Goal: Information Seeking & Learning: Find specific fact

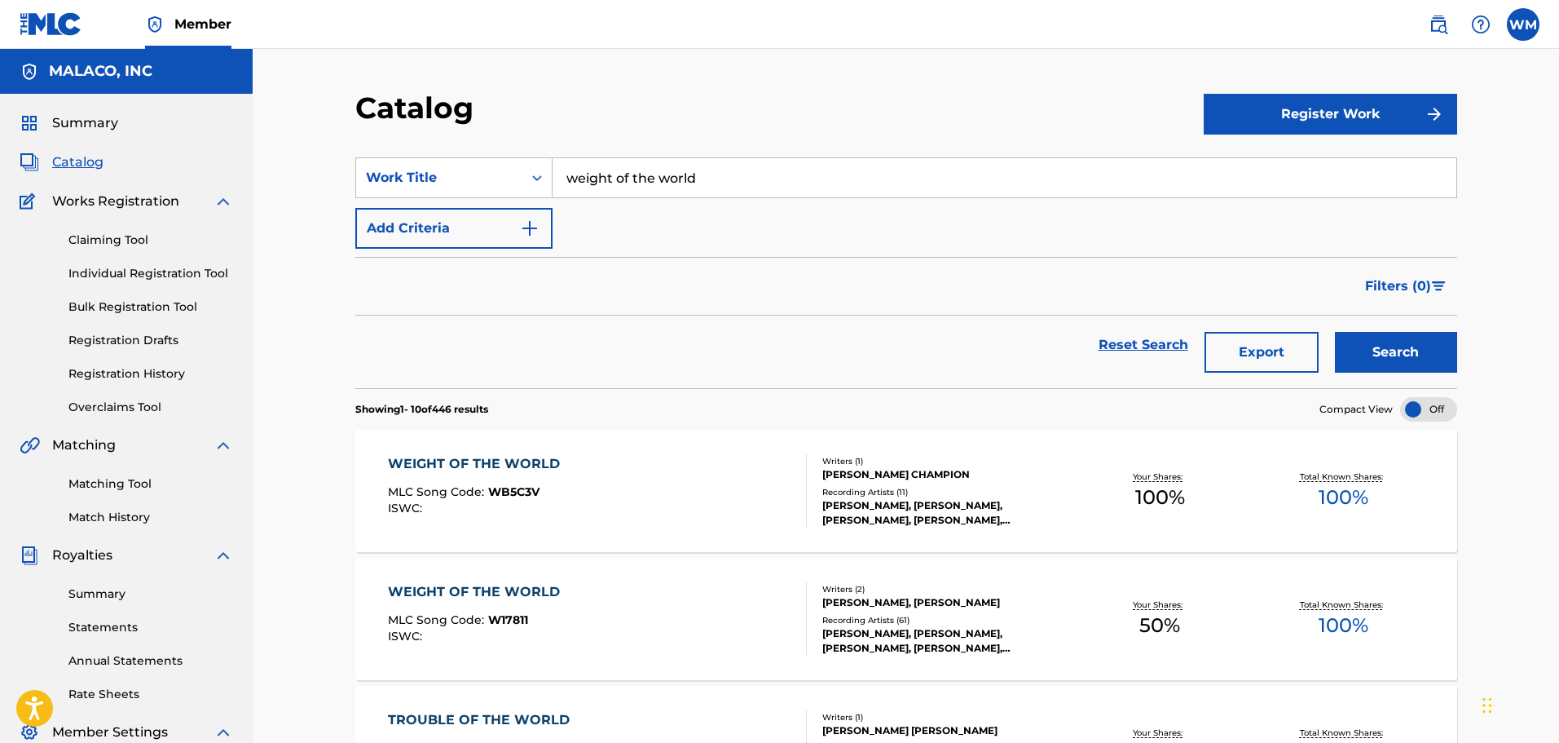
click at [747, 158] on input "weight of the world" at bounding box center [1005, 177] width 904 height 39
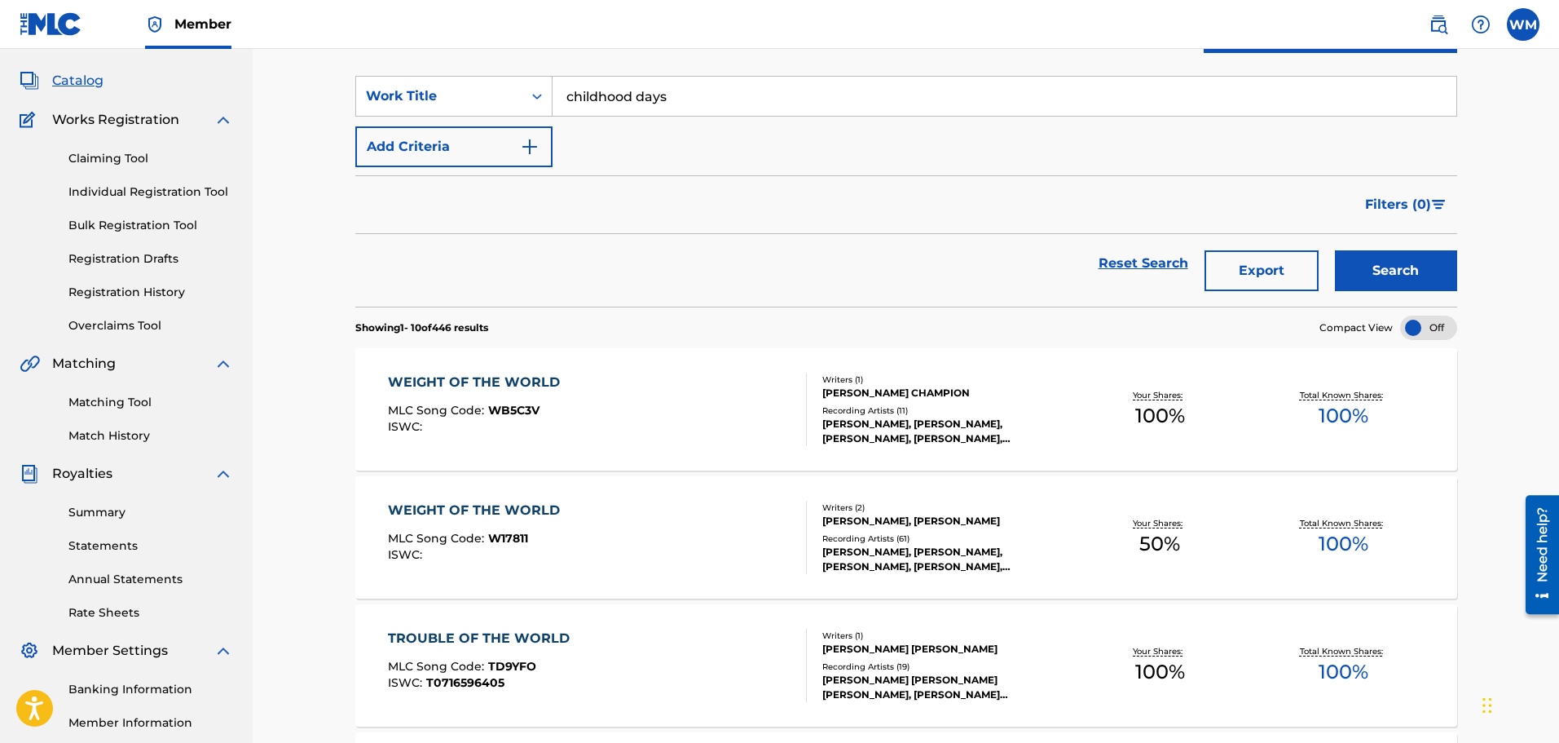
type input "childhood days"
click at [1375, 262] on button "Search" at bounding box center [1396, 270] width 122 height 41
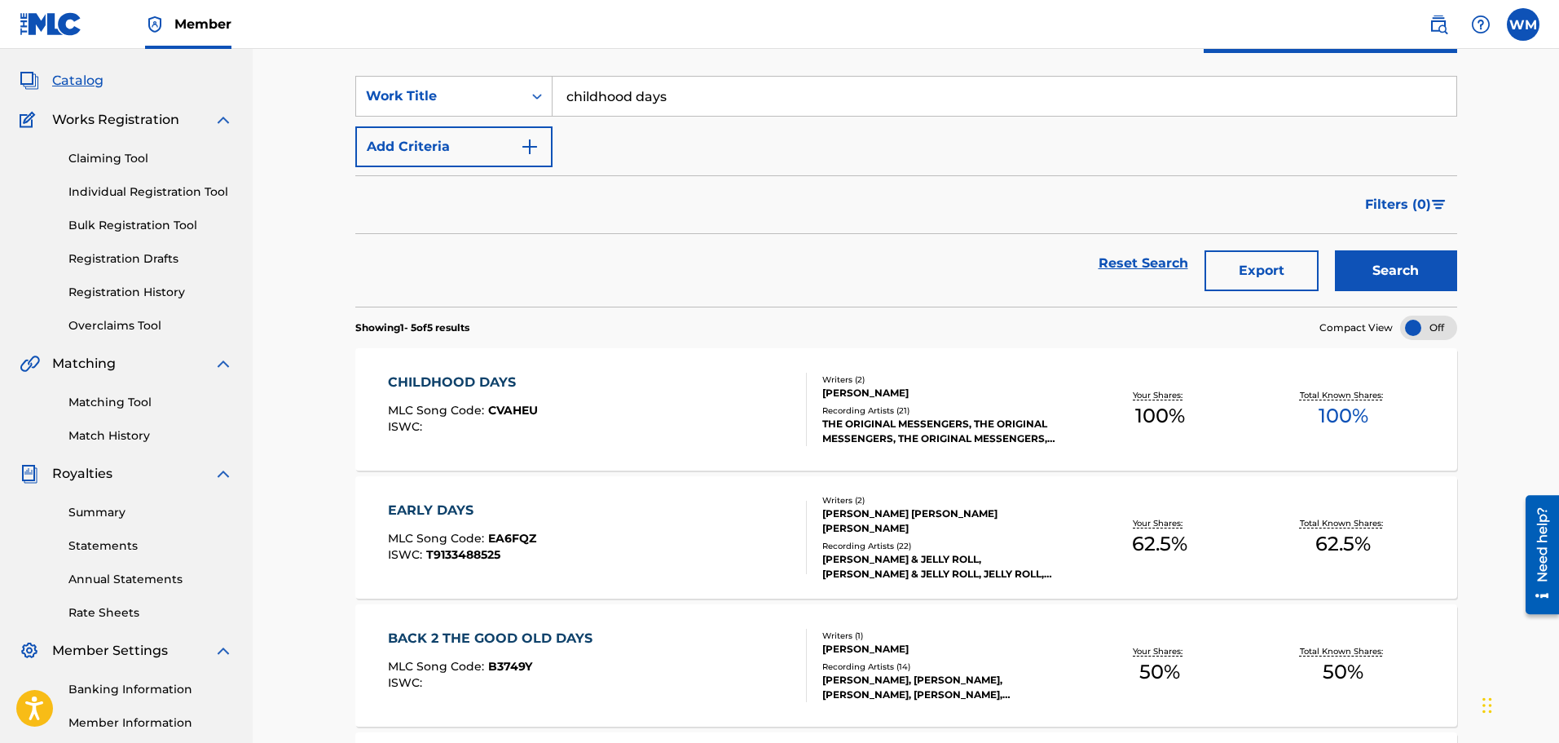
click at [652, 407] on div "CHILDHOOD DAYS MLC Song Code : CVAHEU ISWC :" at bounding box center [597, 408] width 419 height 73
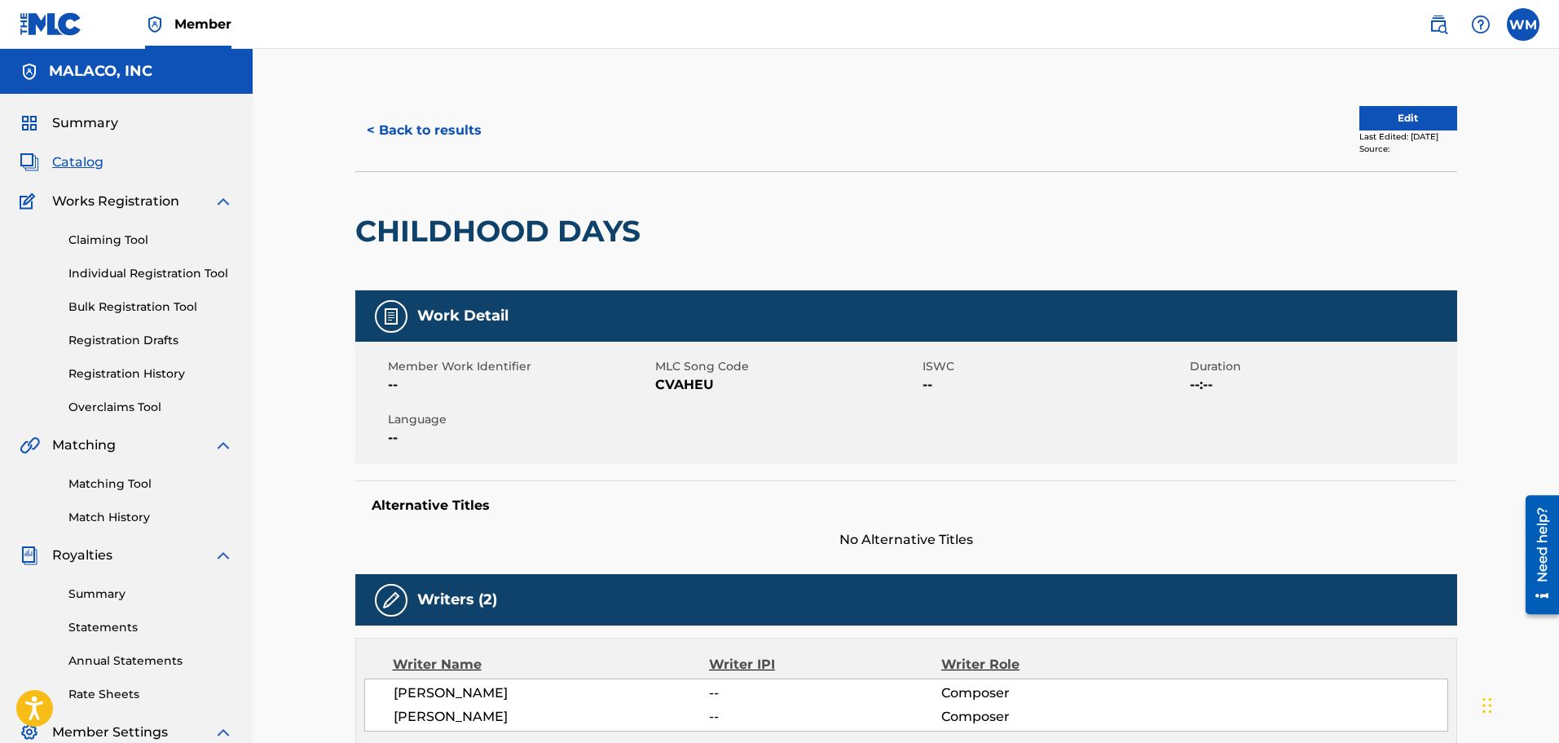
click at [406, 147] on button "< Back to results" at bounding box center [424, 130] width 138 height 41
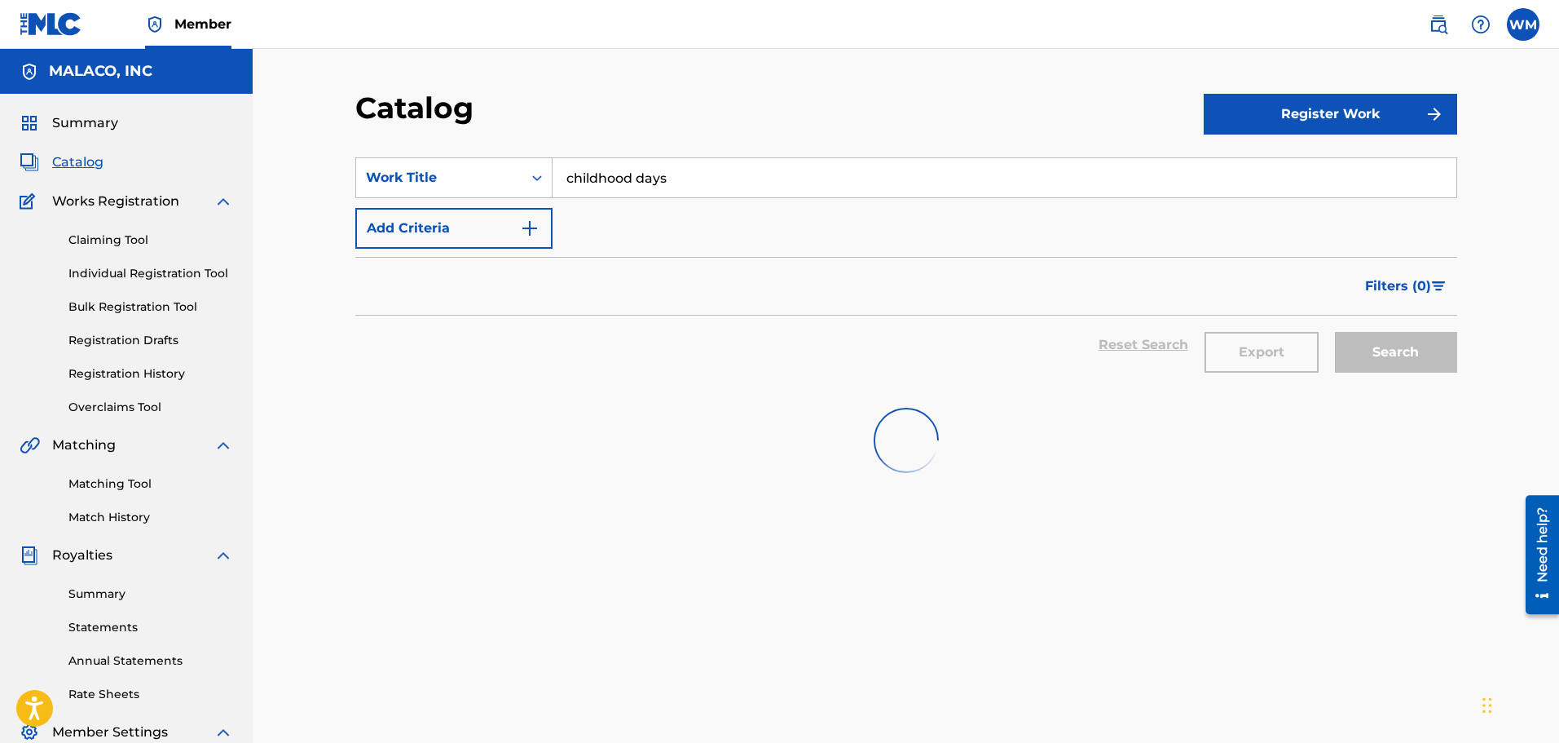
scroll to position [82, 0]
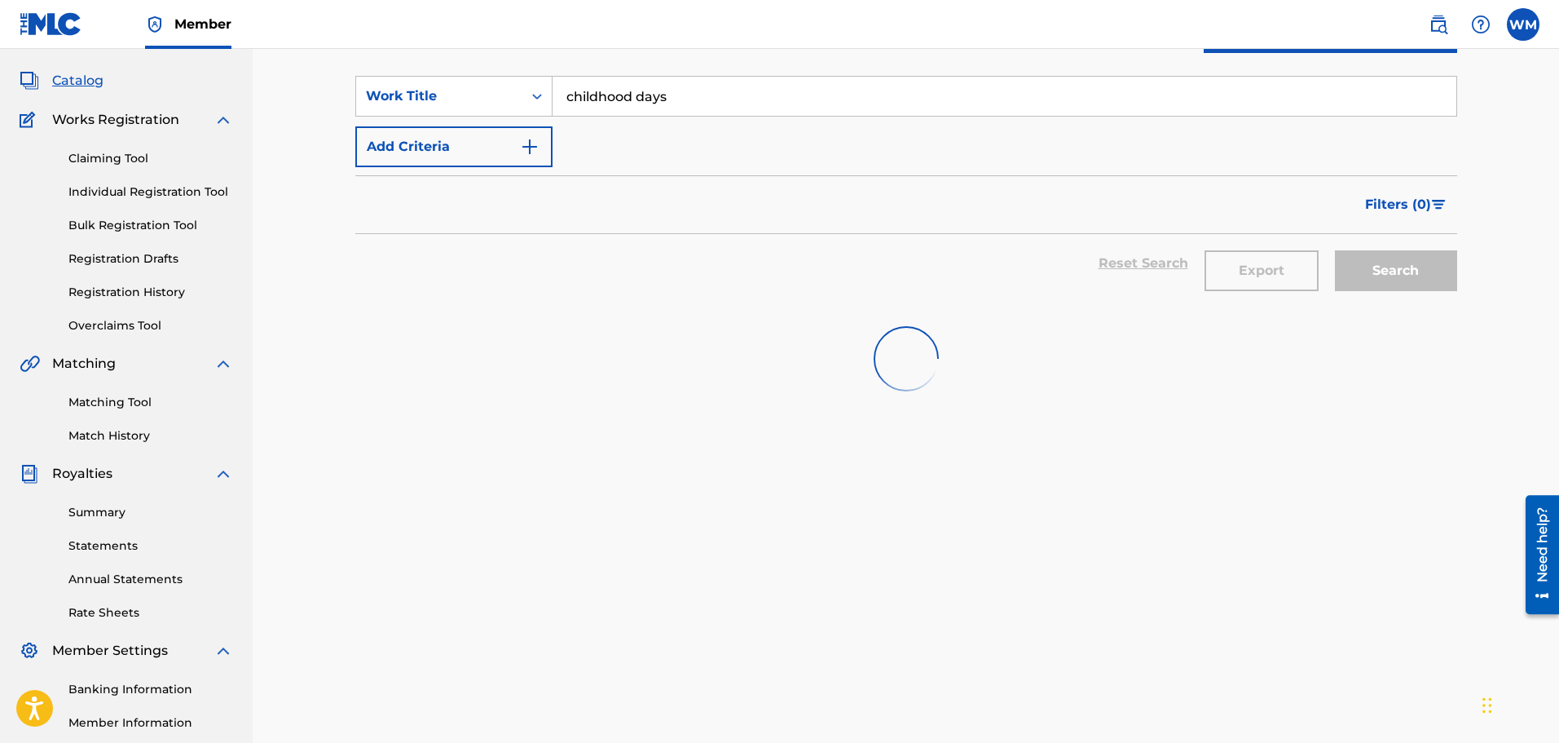
click at [692, 111] on input "childhood days" at bounding box center [1005, 96] width 904 height 39
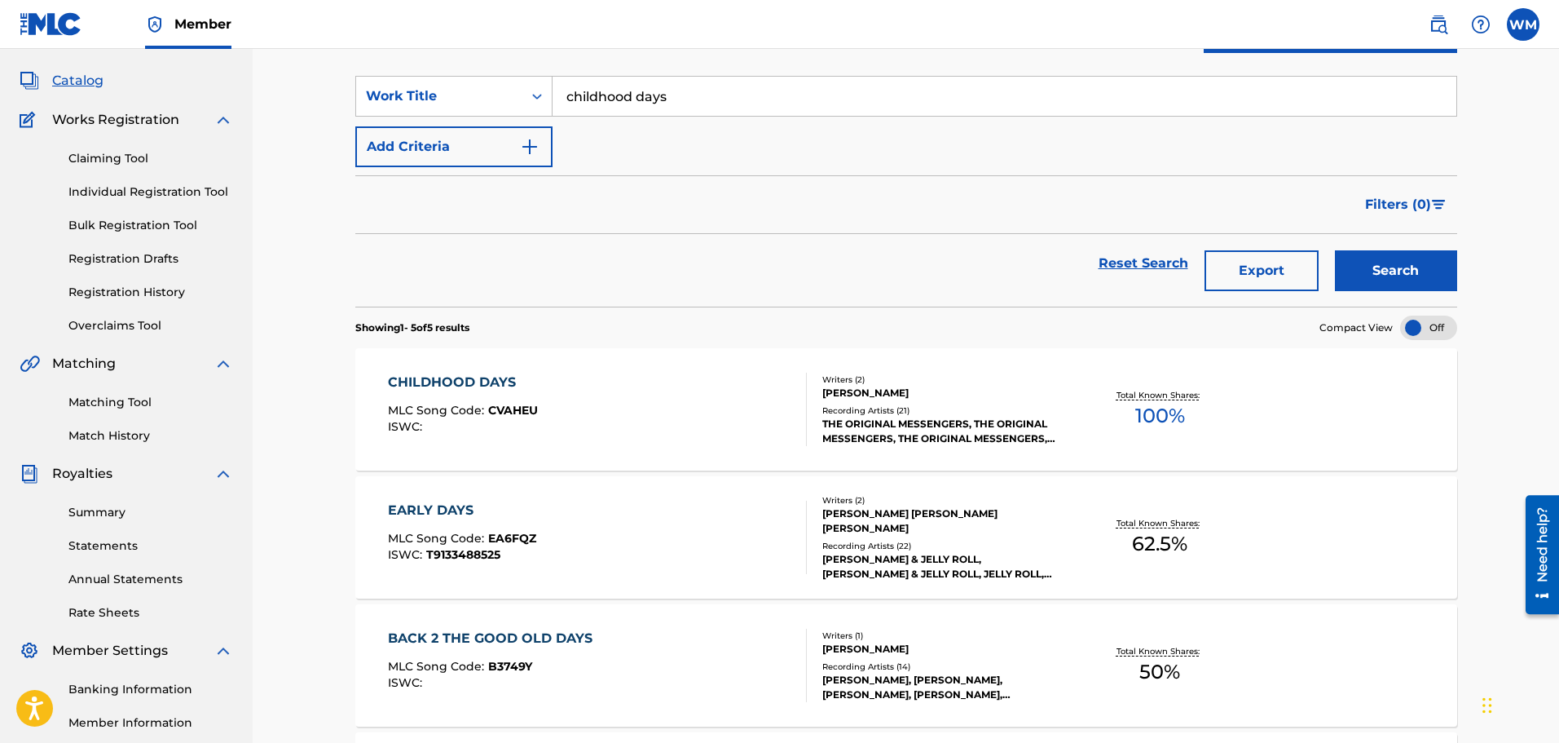
click at [692, 111] on input "childhood days" at bounding box center [1005, 96] width 904 height 39
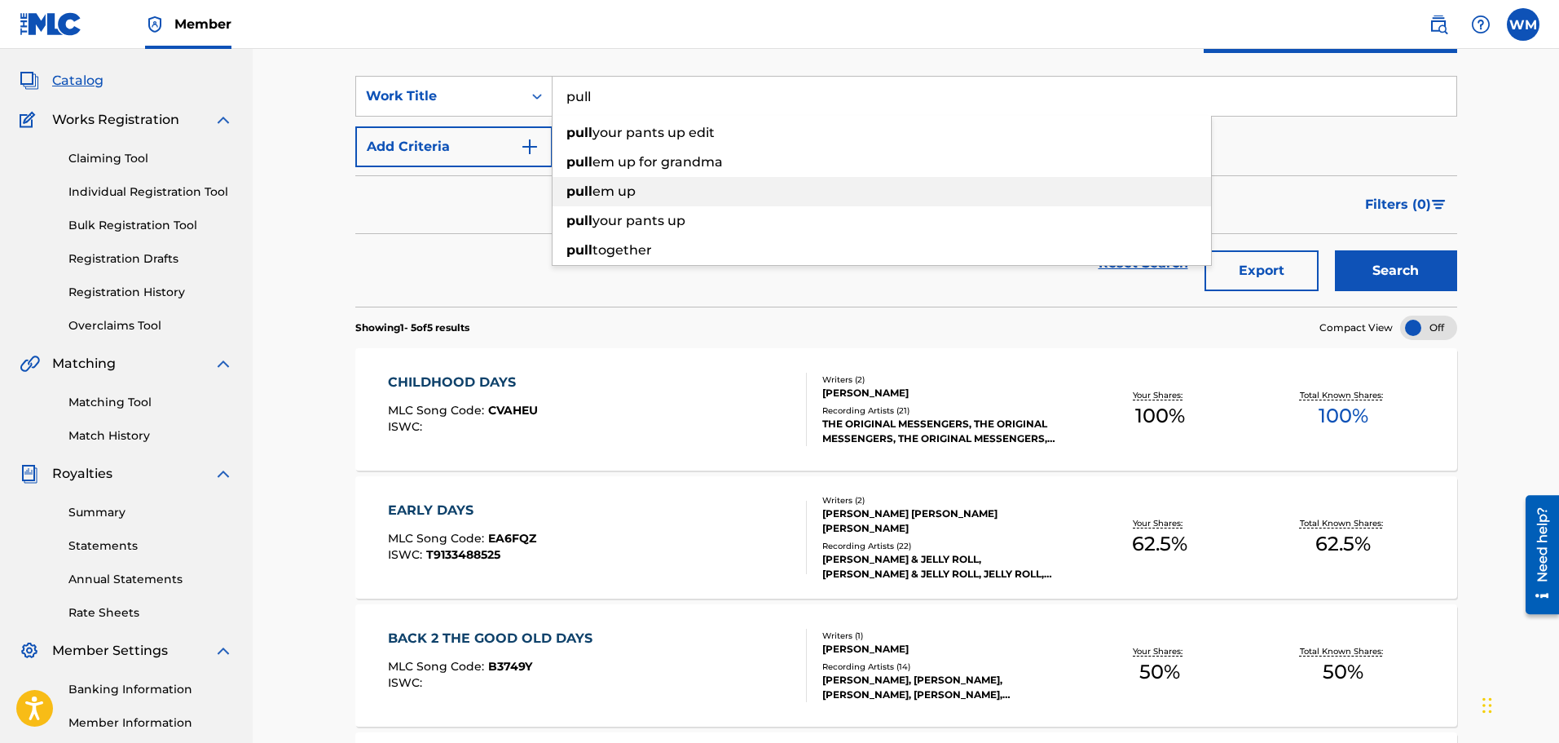
click at [619, 196] on span "em up" at bounding box center [614, 190] width 43 height 15
type input "pull em up"
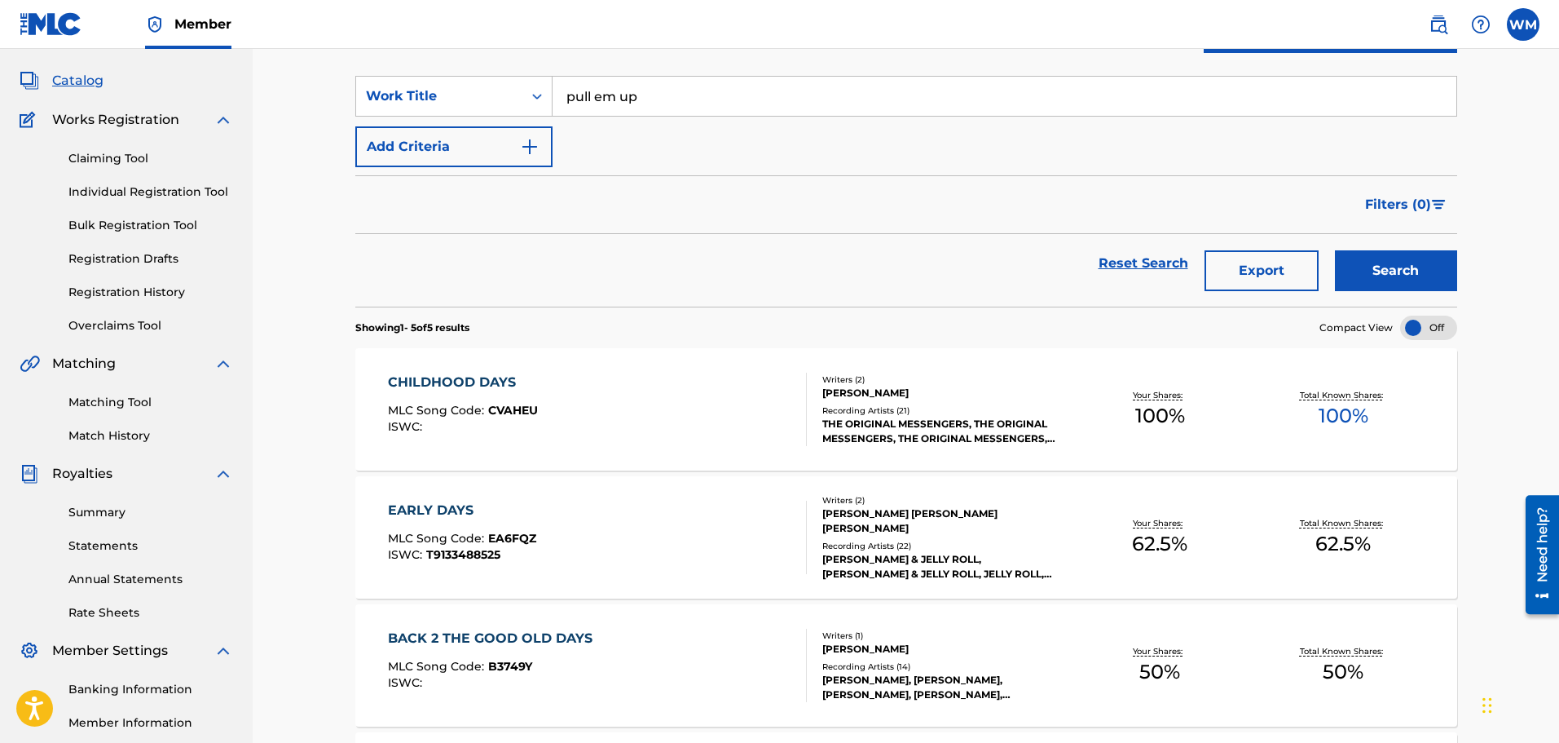
click at [1386, 272] on button "Search" at bounding box center [1396, 270] width 122 height 41
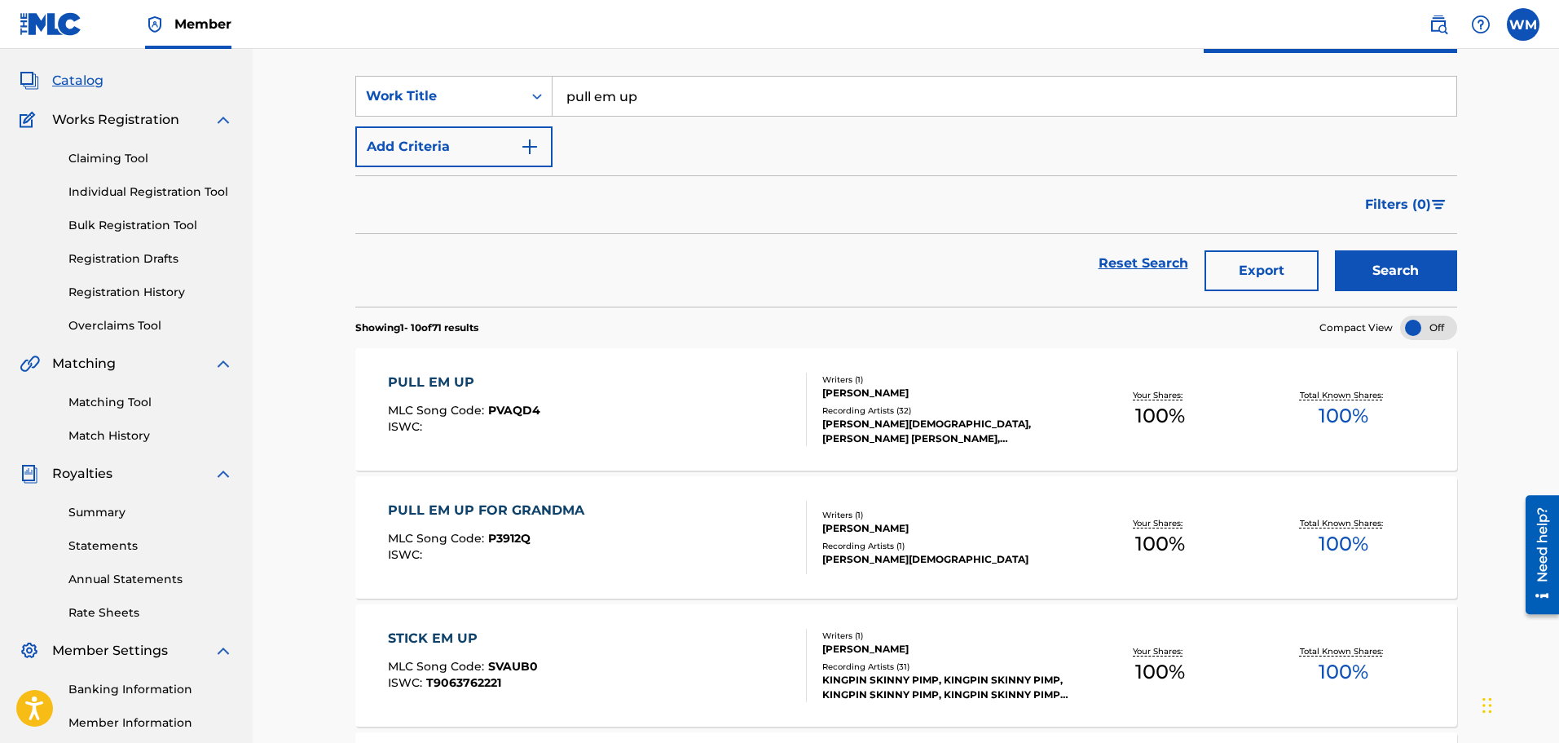
click at [637, 421] on div "PULL EM UP MLC Song Code : PVAQD4 ISWC :" at bounding box center [597, 408] width 419 height 73
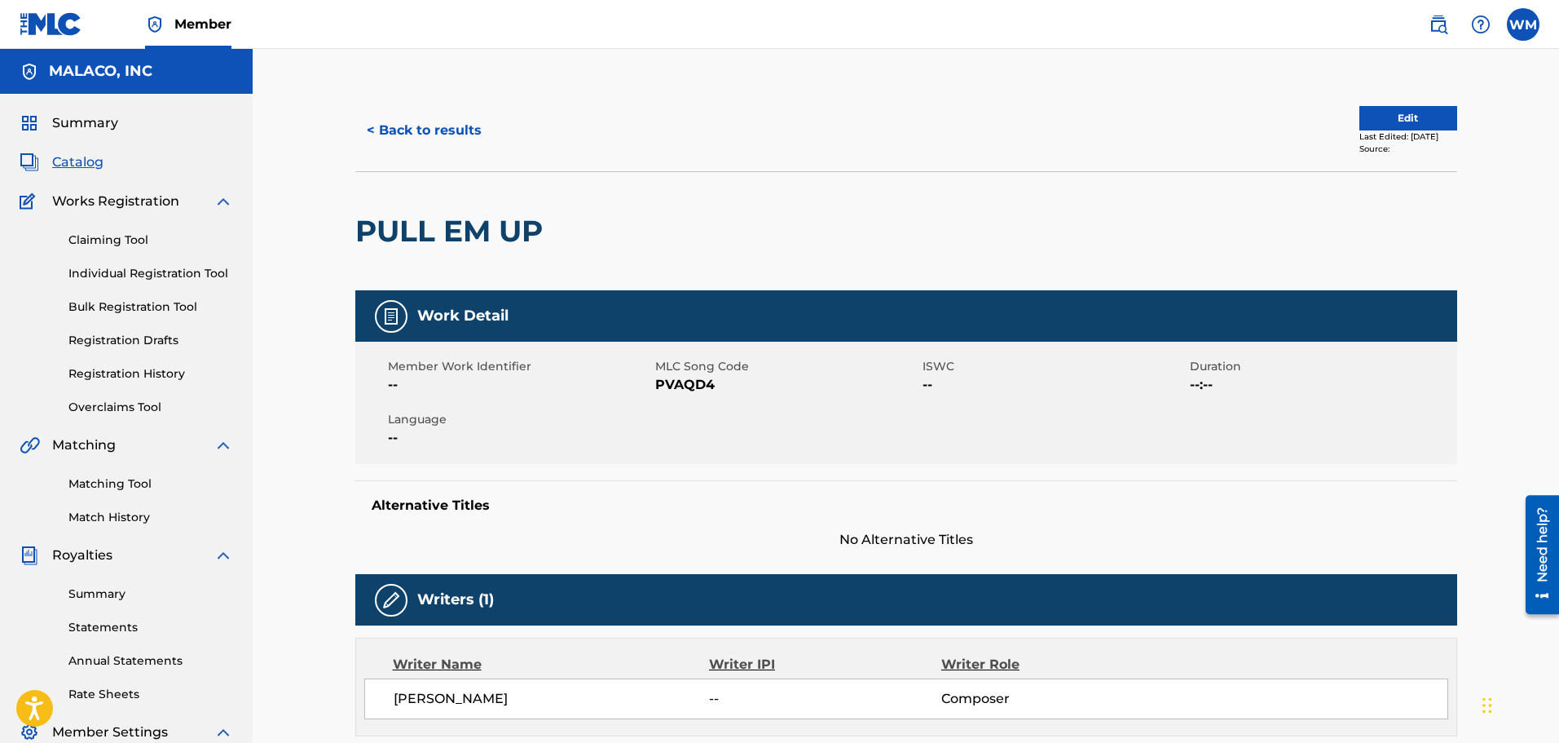
drag, startPoint x: 641, startPoint y: 421, endPoint x: 572, endPoint y: 208, distance: 224.5
click at [572, 208] on div at bounding box center [677, 231] width 253 height 118
click at [391, 148] on button "< Back to results" at bounding box center [424, 130] width 138 height 41
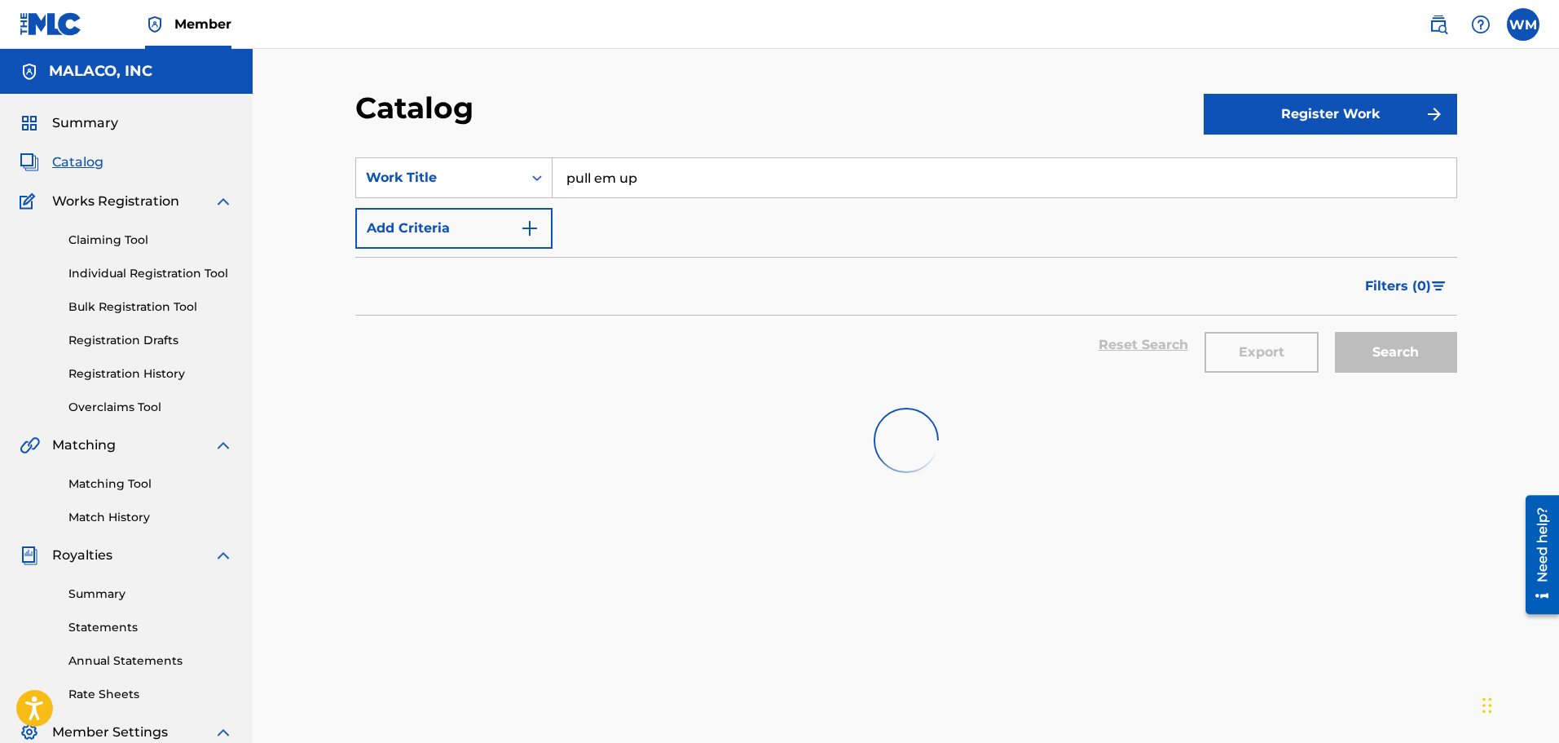
scroll to position [82, 0]
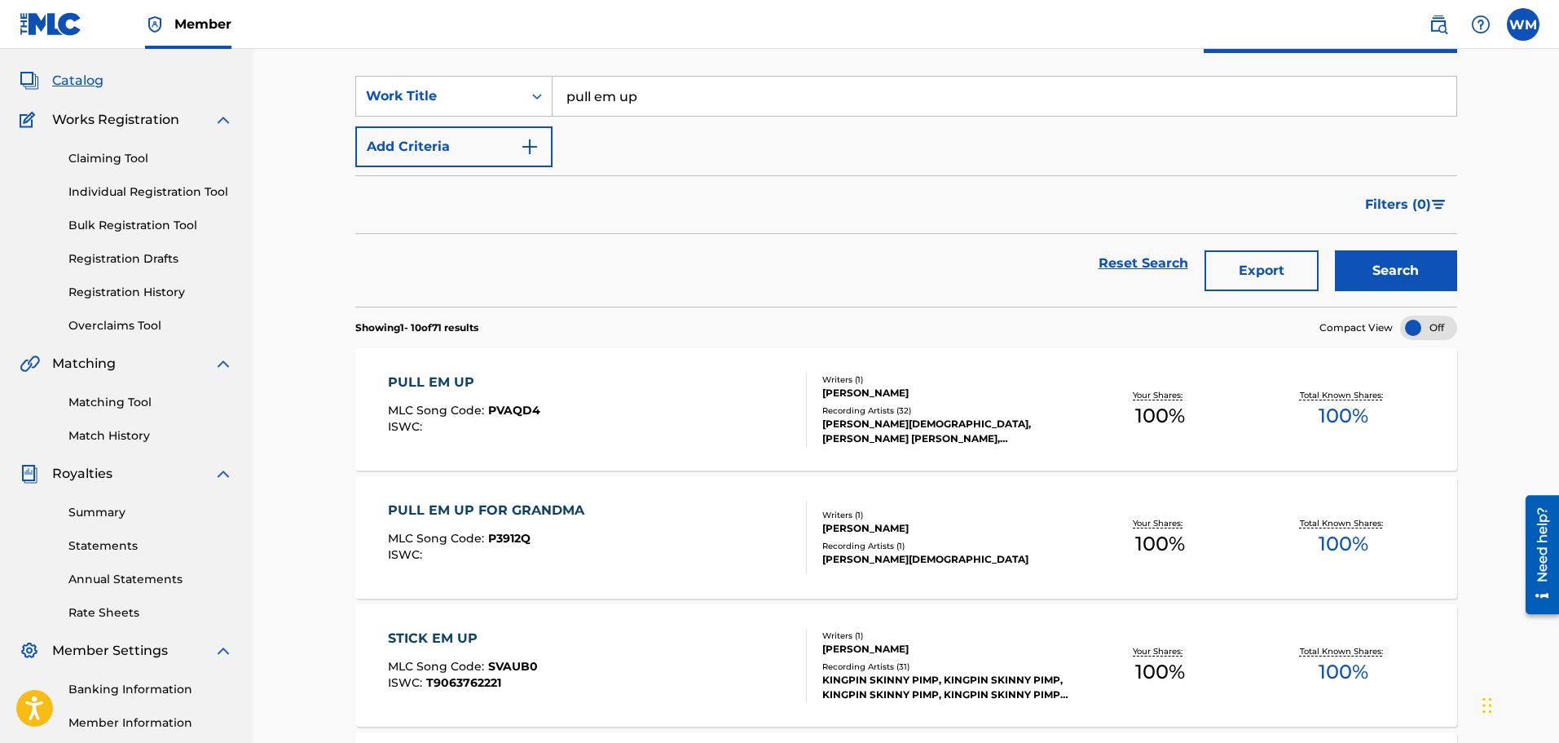
drag, startPoint x: 672, startPoint y: 82, endPoint x: 344, endPoint y: 81, distance: 328.5
click at [646, 132] on span "a way" at bounding box center [638, 132] width 38 height 15
type input "making a way"
click at [1398, 265] on button "Search" at bounding box center [1396, 270] width 122 height 41
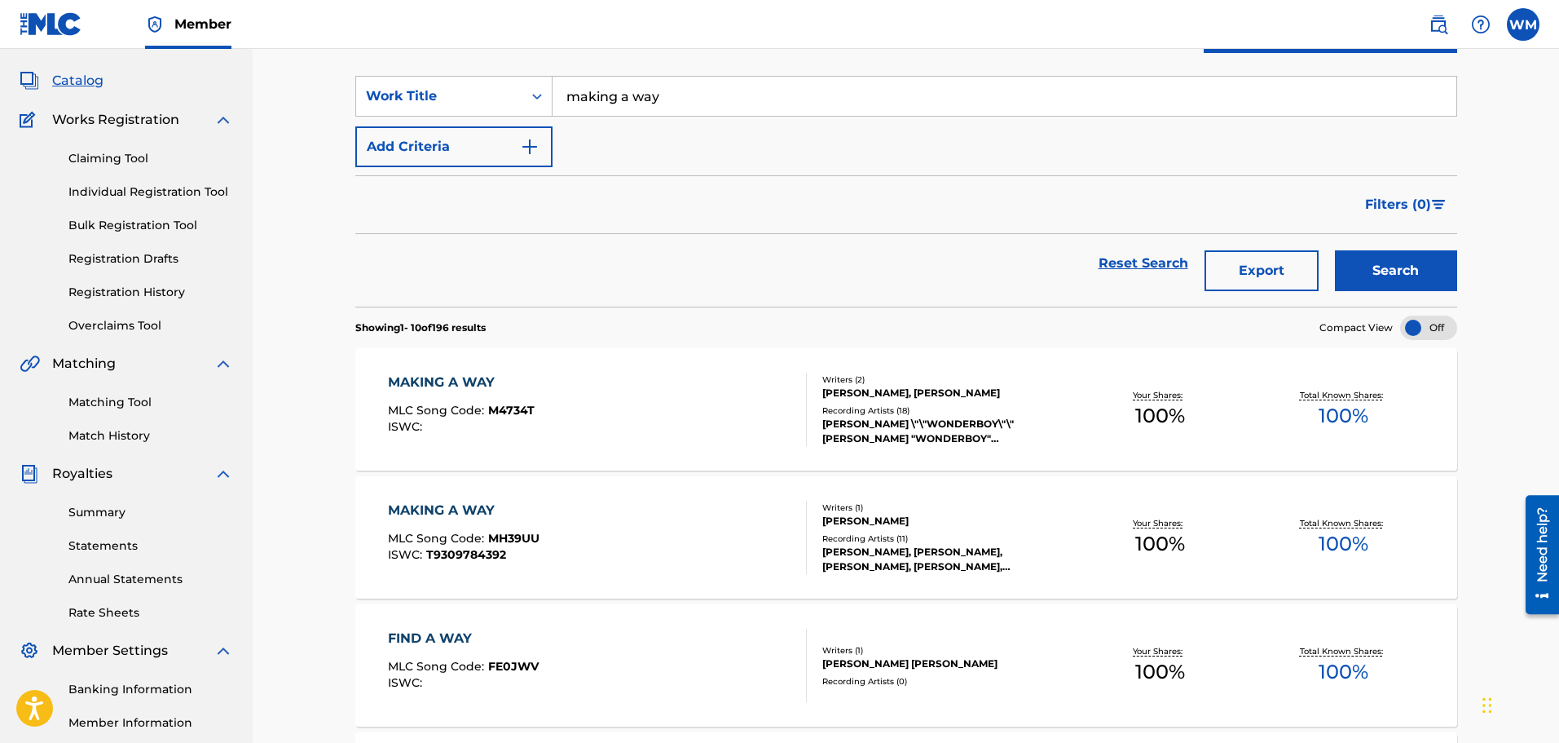
scroll to position [163, 0]
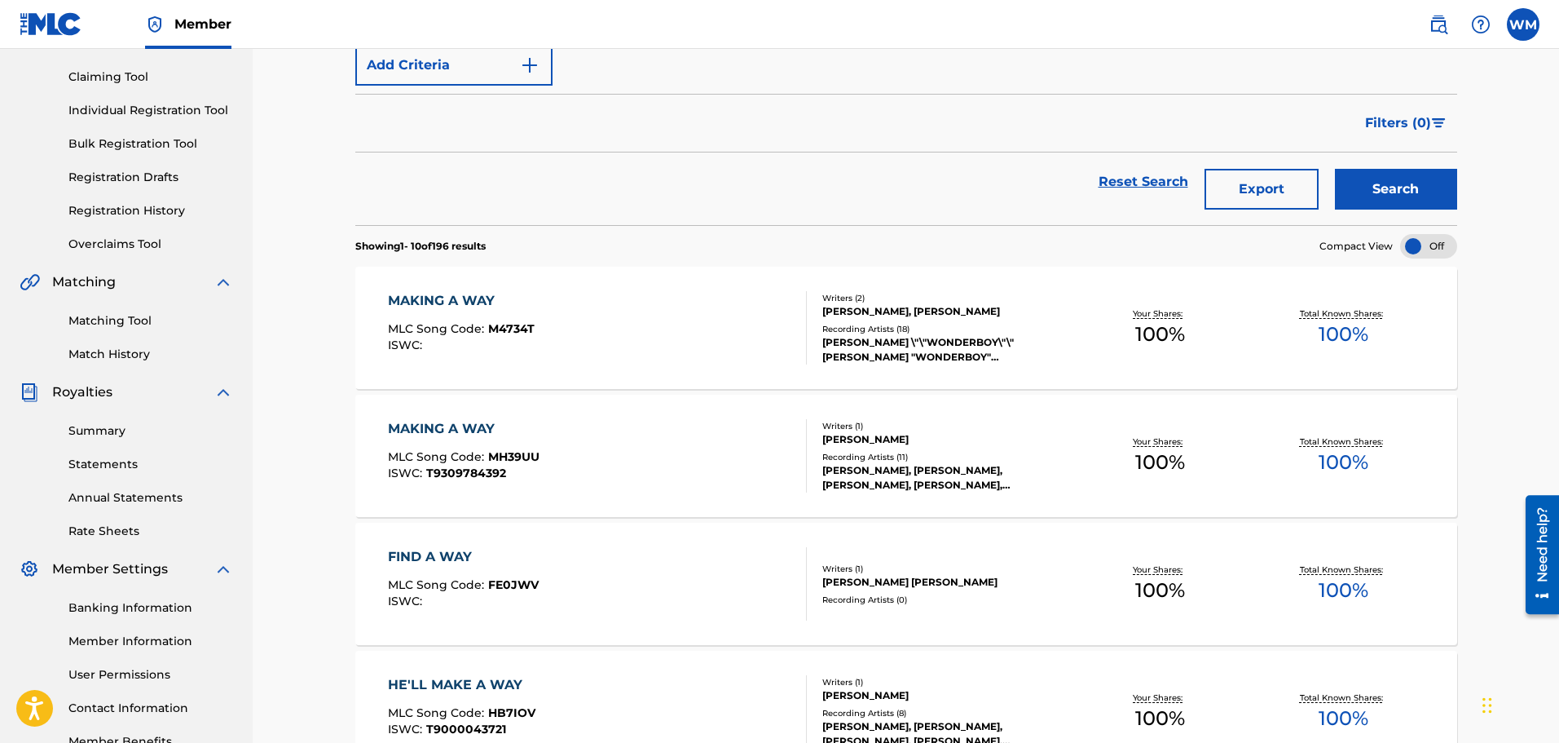
click at [572, 331] on div "MAKING A WAY MLC Song Code : M4734T ISWC :" at bounding box center [597, 327] width 419 height 73
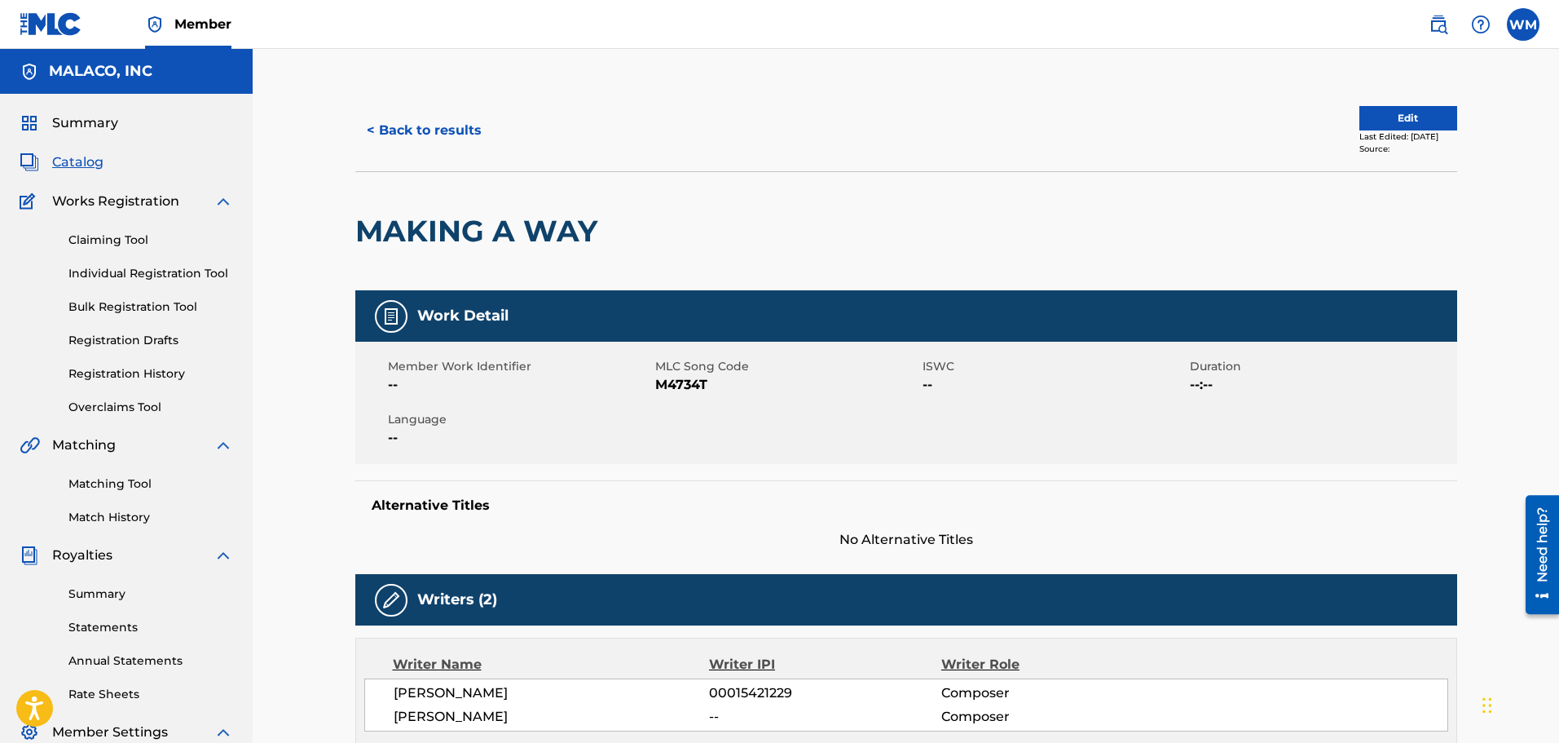
click at [390, 121] on button "< Back to results" at bounding box center [424, 130] width 138 height 41
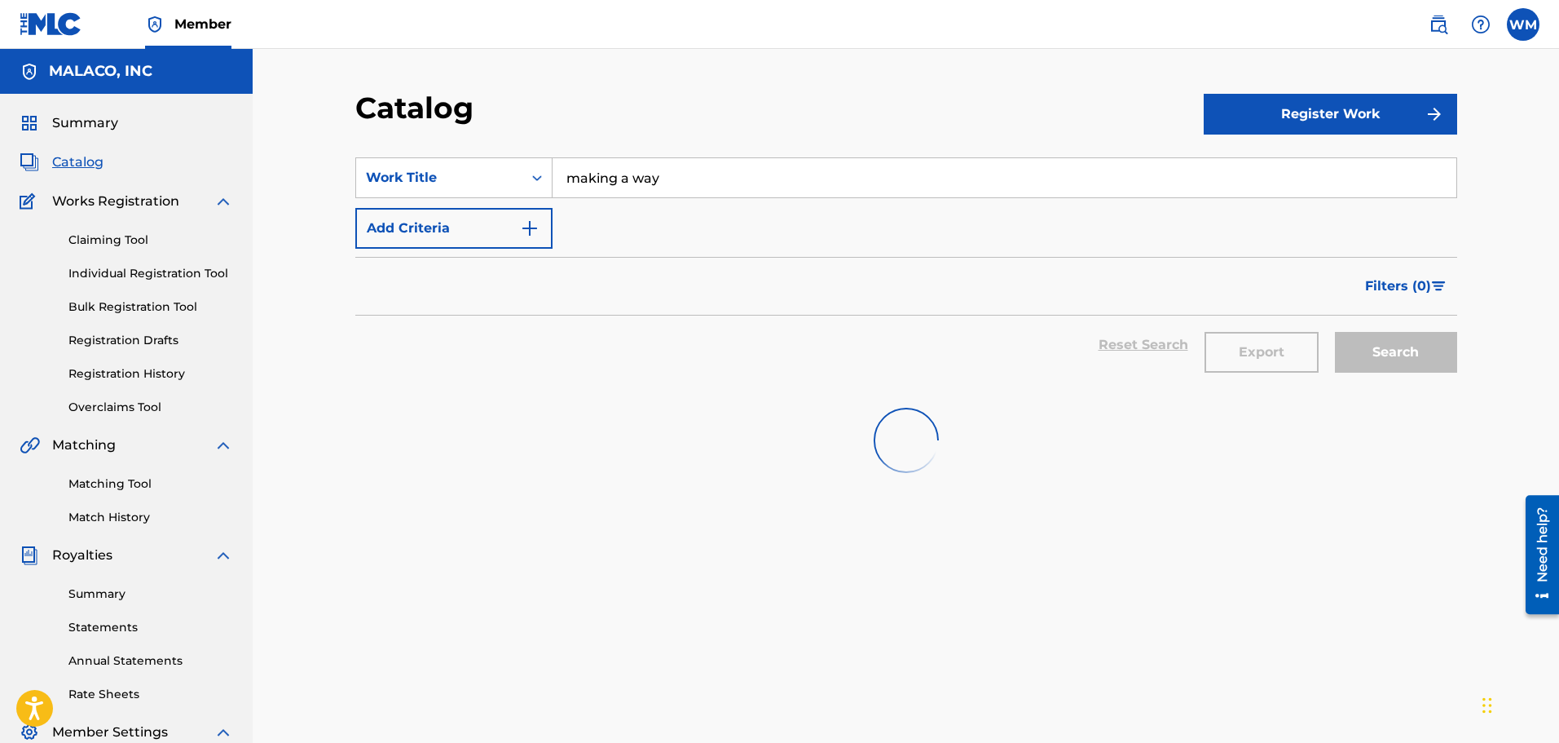
scroll to position [163, 0]
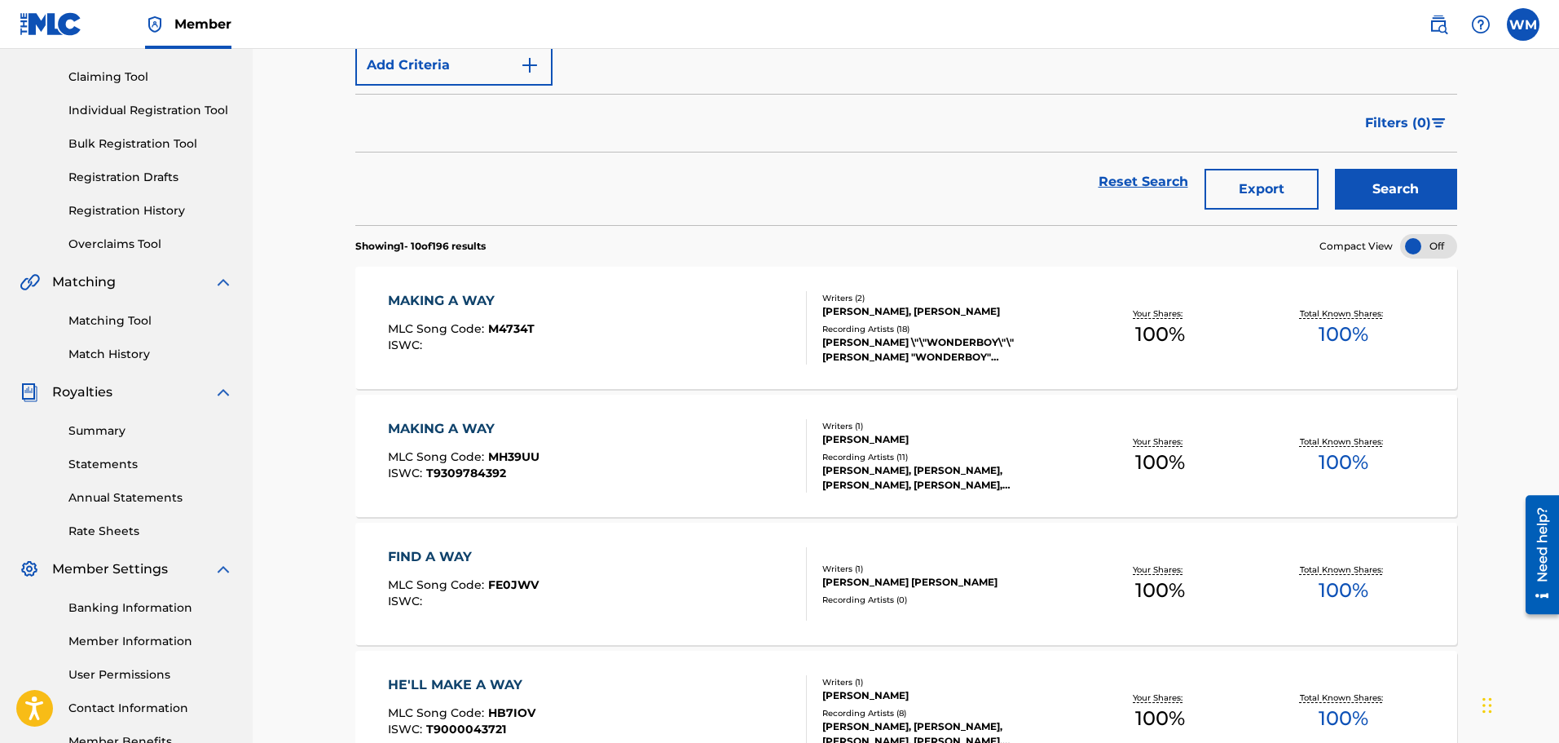
click at [734, 324] on div "MAKING A WAY MLC Song Code : M4734T ISWC :" at bounding box center [597, 327] width 419 height 73
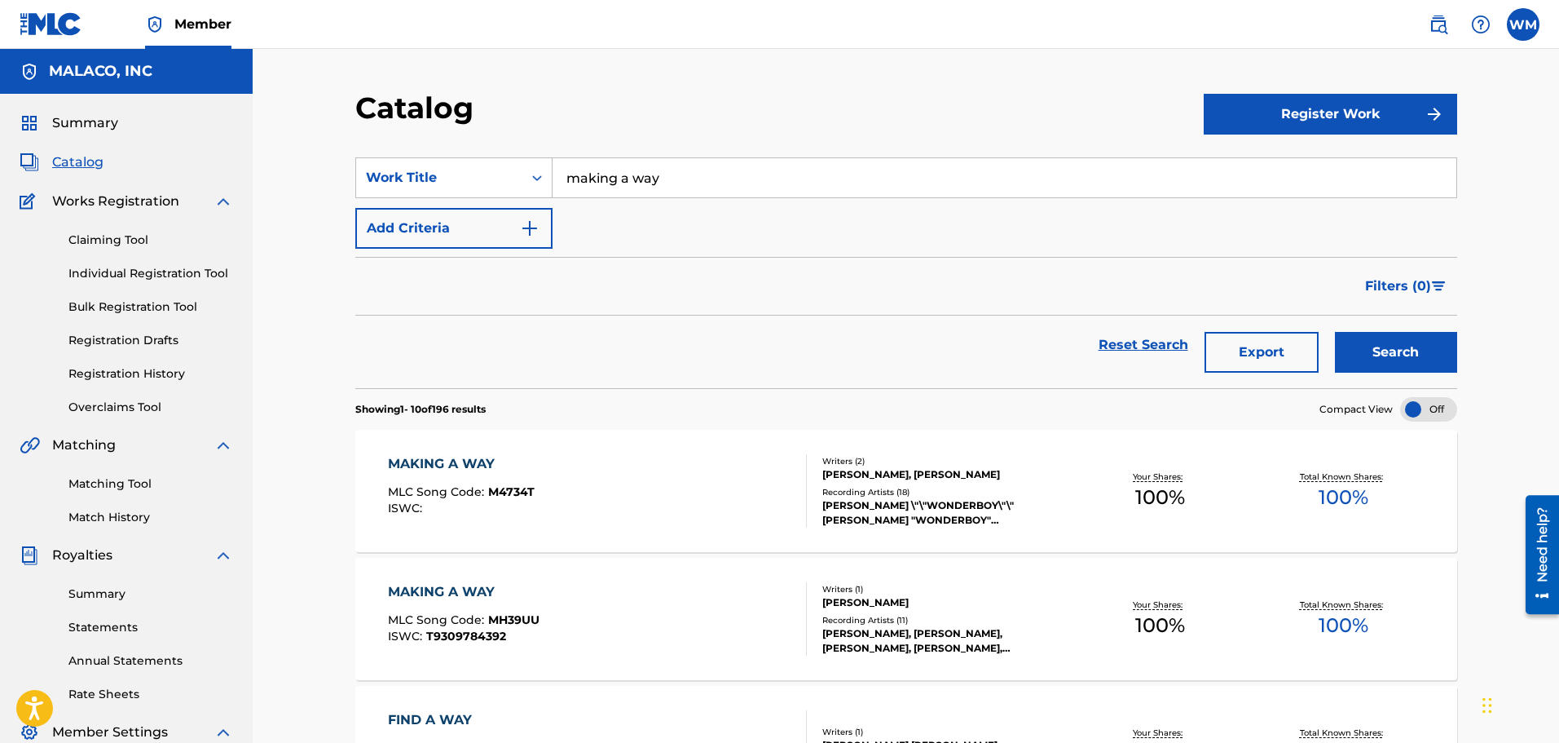
drag, startPoint x: 577, startPoint y: 356, endPoint x: 442, endPoint y: 355, distance: 135.3
click at [442, 355] on div "Reset Search Export Search" at bounding box center [906, 344] width 1102 height 59
click at [685, 187] on input "making a way" at bounding box center [1005, 177] width 904 height 39
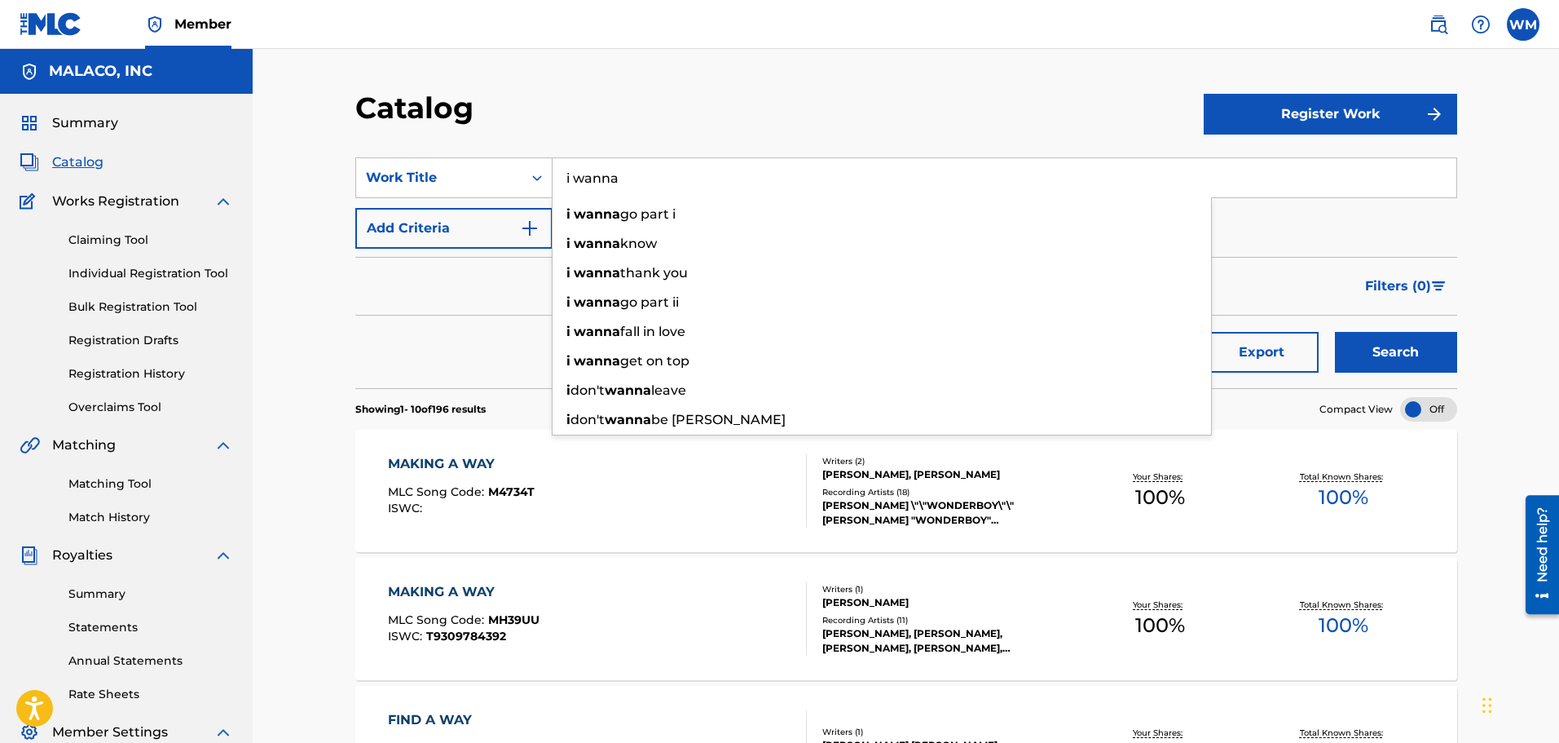
click at [640, 196] on input "i wanna" at bounding box center [1005, 177] width 904 height 39
click at [645, 217] on span "go part i" at bounding box center [647, 213] width 55 height 15
type input "i wanna go part i"
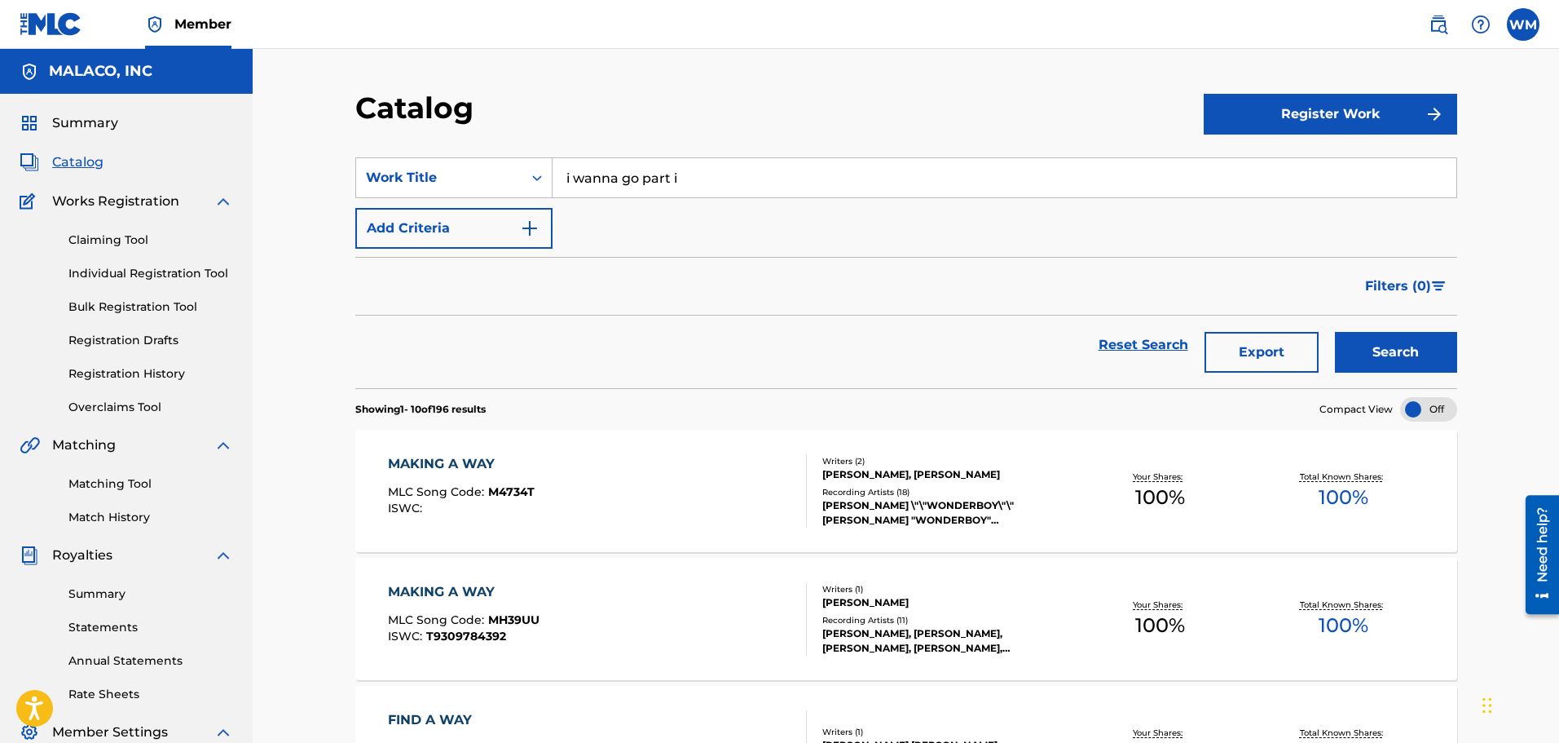
click at [1364, 354] on button "Search" at bounding box center [1396, 352] width 122 height 41
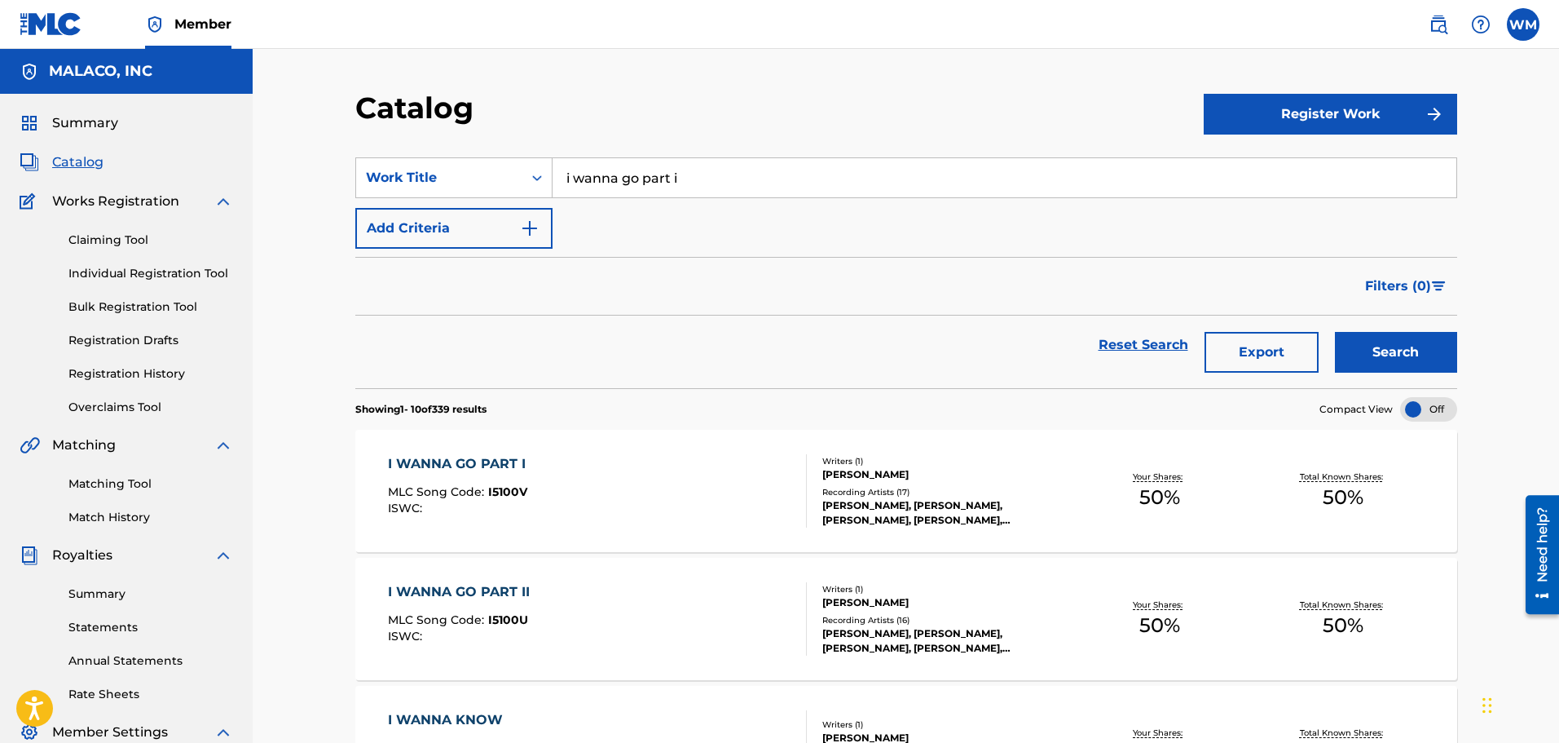
click at [512, 481] on div "I WANNA GO PART I MLC Song Code : I5100V ISWC :" at bounding box center [461, 490] width 146 height 73
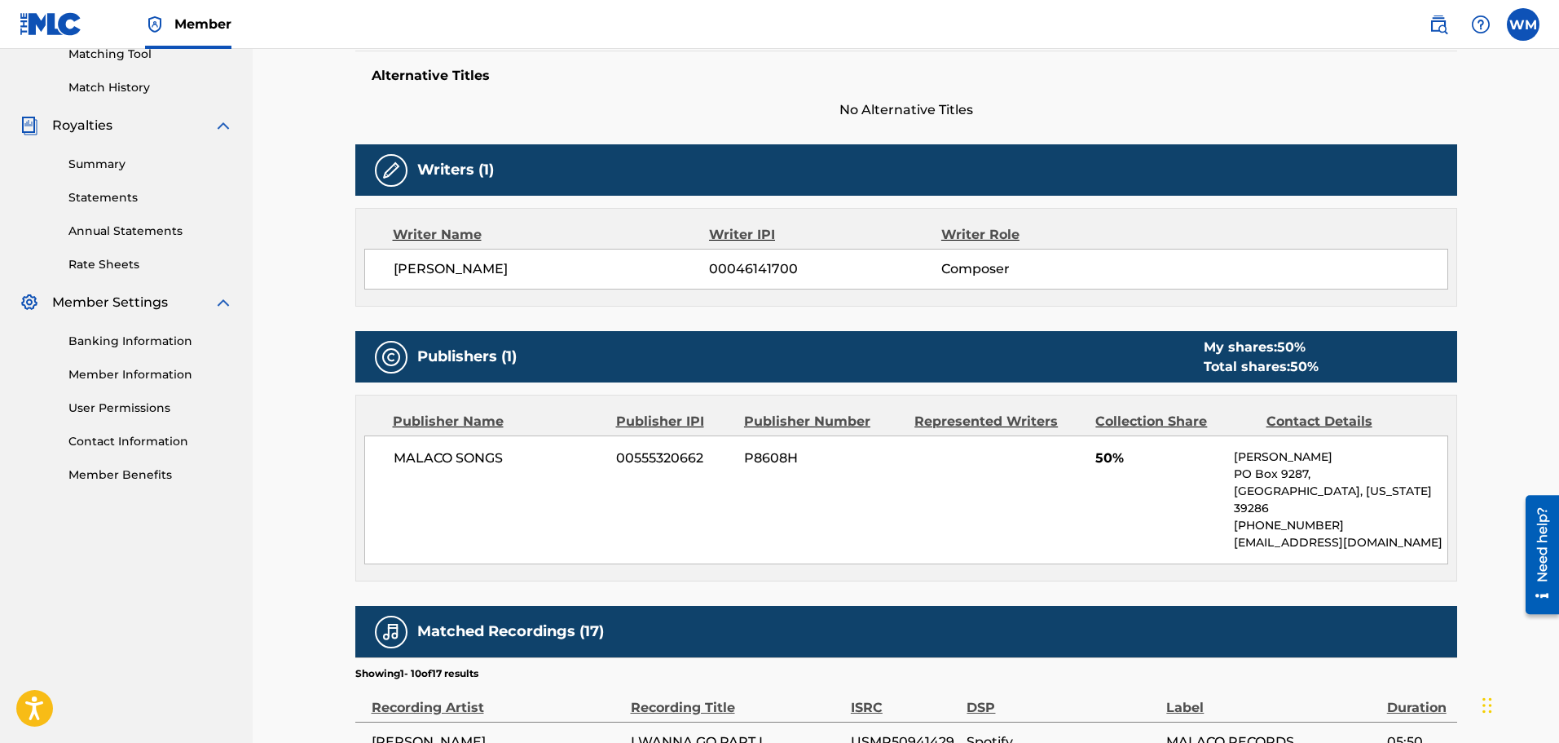
scroll to position [652, 0]
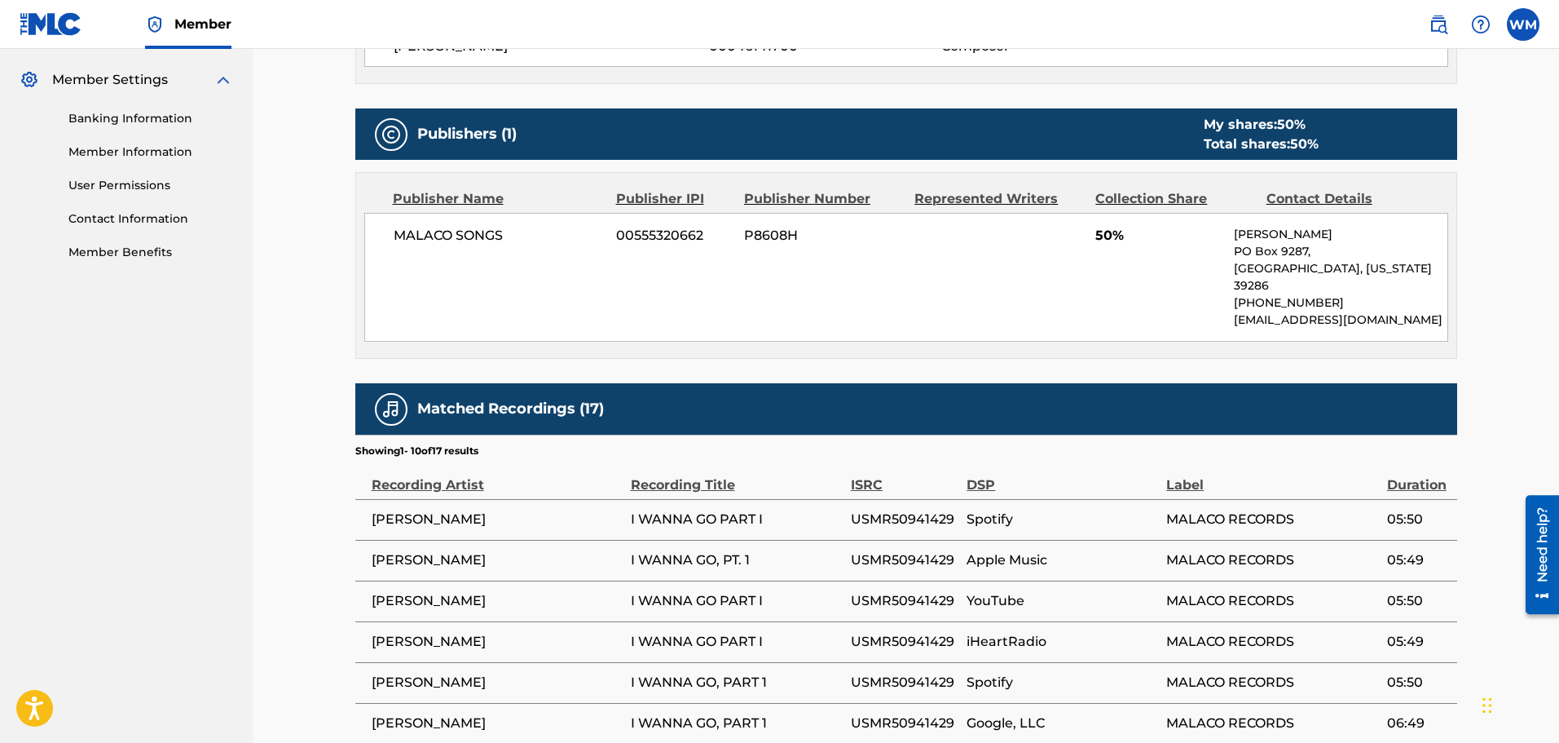
drag, startPoint x: 481, startPoint y: 443, endPoint x: 402, endPoint y: 266, distance: 194.5
click at [402, 266] on div "MALACO SONGS 00555320662 P8608H 50% [PERSON_NAME][GEOGRAPHIC_DATA][US_STATE] [P…" at bounding box center [906, 277] width 1084 height 129
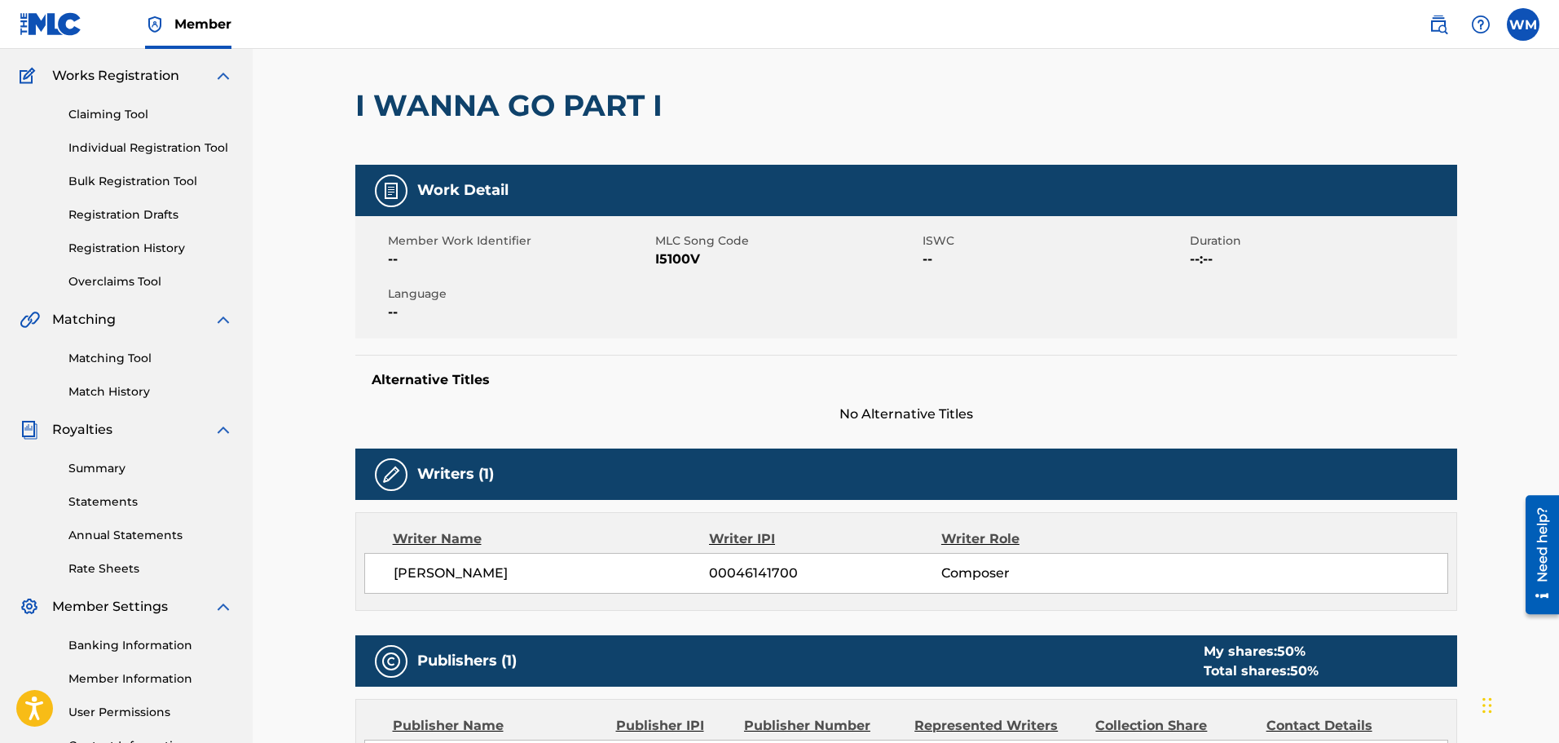
scroll to position [0, 0]
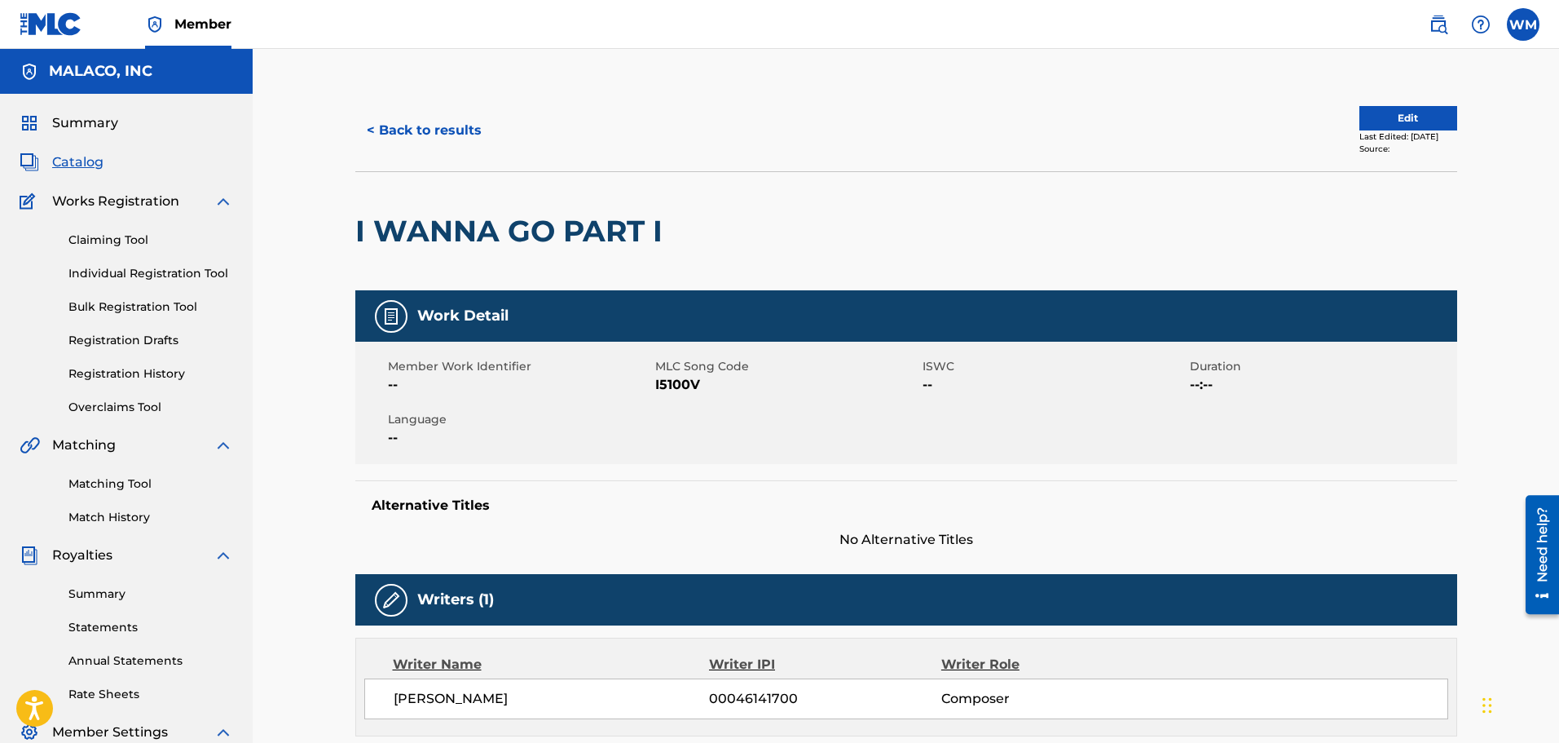
click at [407, 120] on button "< Back to results" at bounding box center [424, 130] width 138 height 41
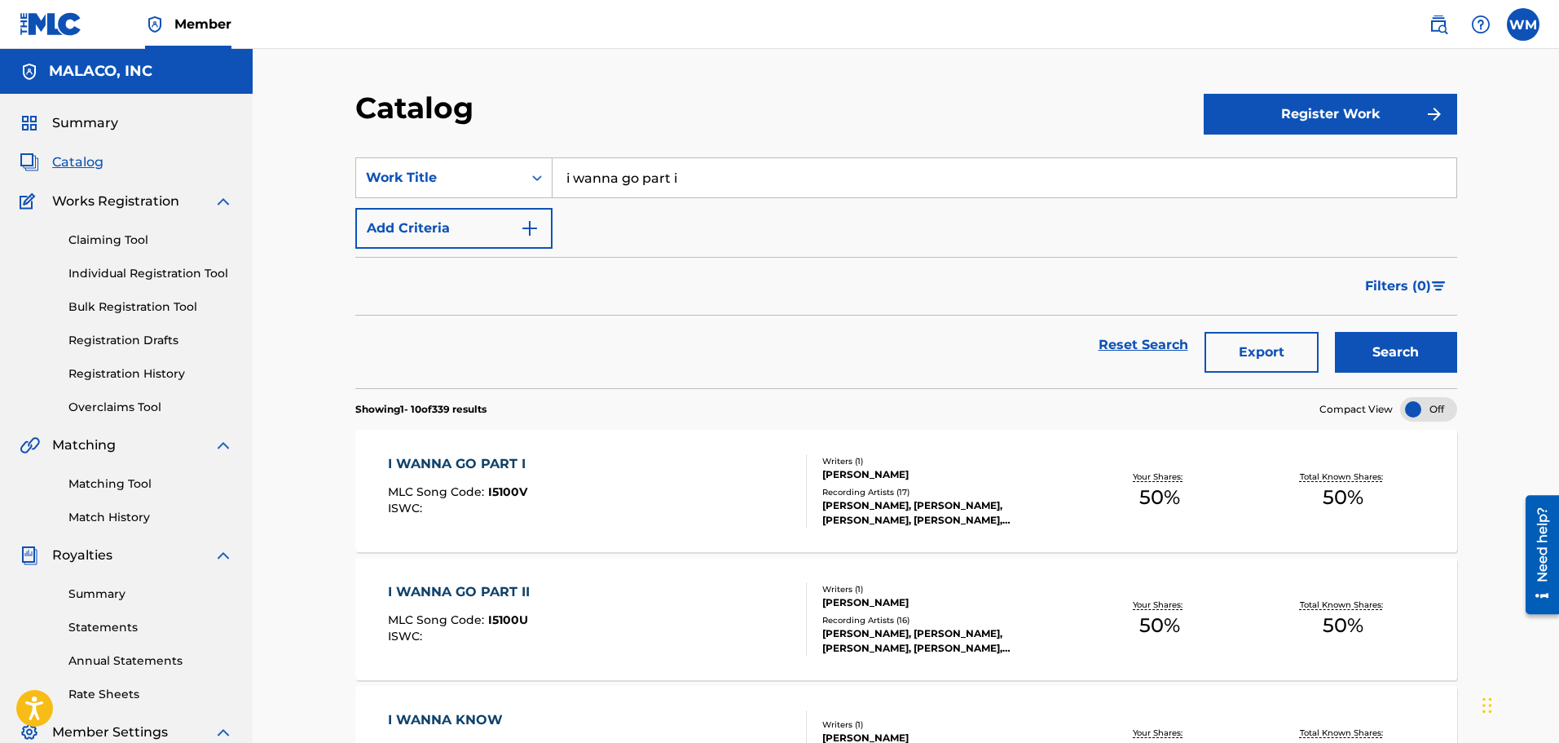
click at [682, 183] on input "i wanna go part i" at bounding box center [1005, 177] width 904 height 39
type input "hold that"
click at [1335, 332] on button "Search" at bounding box center [1396, 352] width 122 height 41
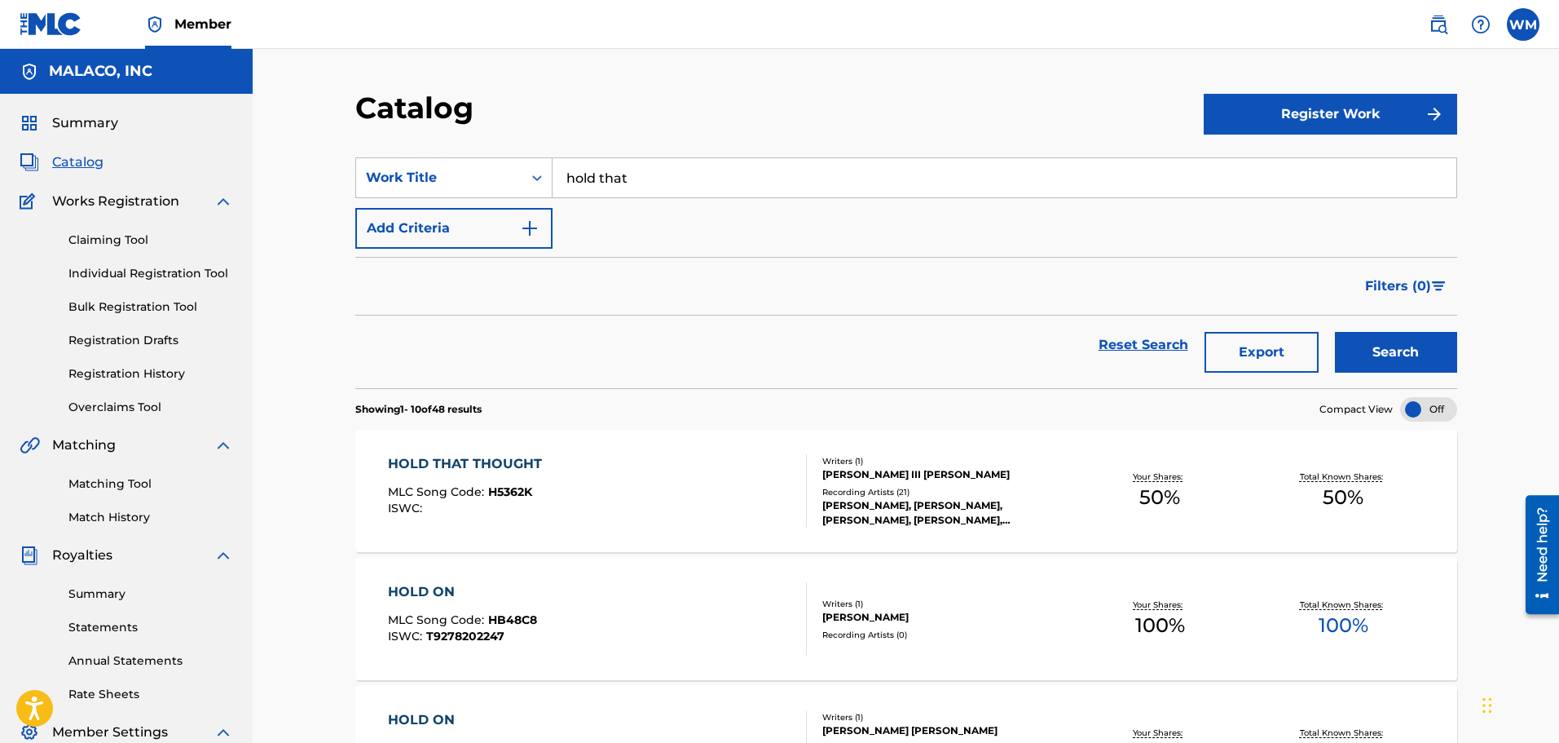
drag, startPoint x: 518, startPoint y: 462, endPoint x: 451, endPoint y: 470, distance: 67.3
click at [451, 470] on div "HOLD THAT THOUGHT" at bounding box center [469, 464] width 162 height 20
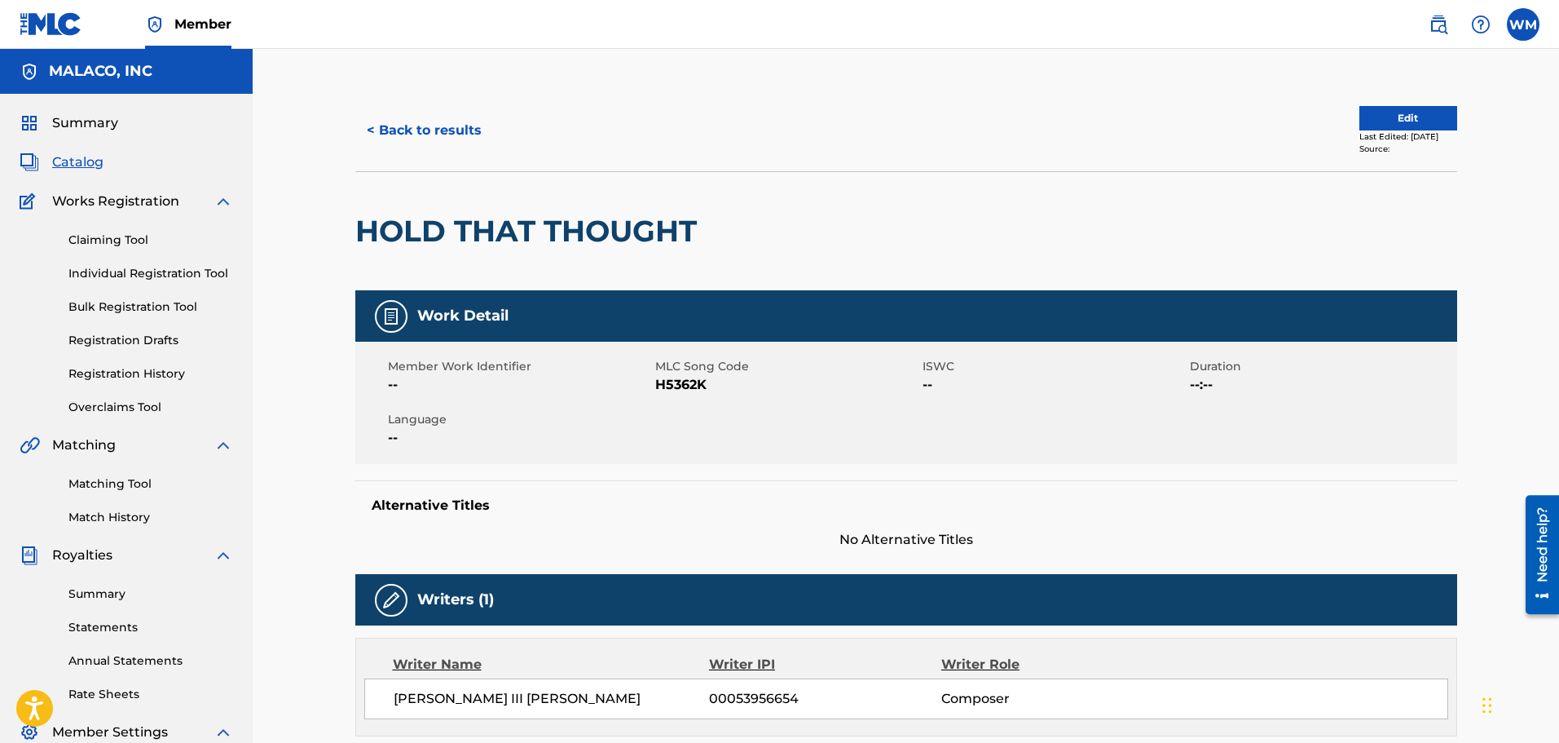
click at [403, 146] on button "< Back to results" at bounding box center [424, 130] width 138 height 41
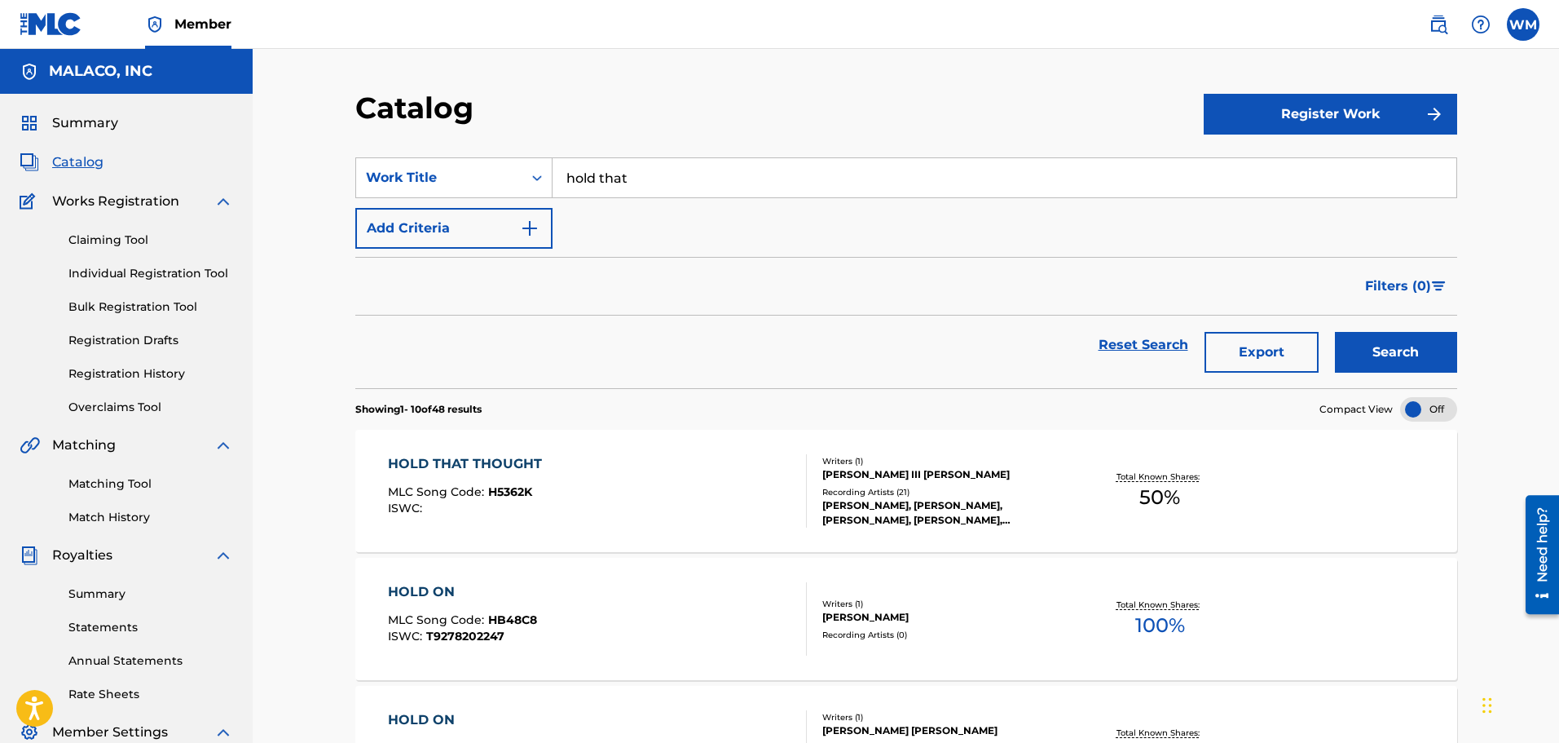
drag, startPoint x: 724, startPoint y: 179, endPoint x: 444, endPoint y: 205, distance: 280.7
click at [444, 205] on div "SearchWithCriteriaa6ca448b-870e-4836-9acd-79a8fa9312f9 Work Title hold that Add…" at bounding box center [906, 202] width 1102 height 91
type input "t"
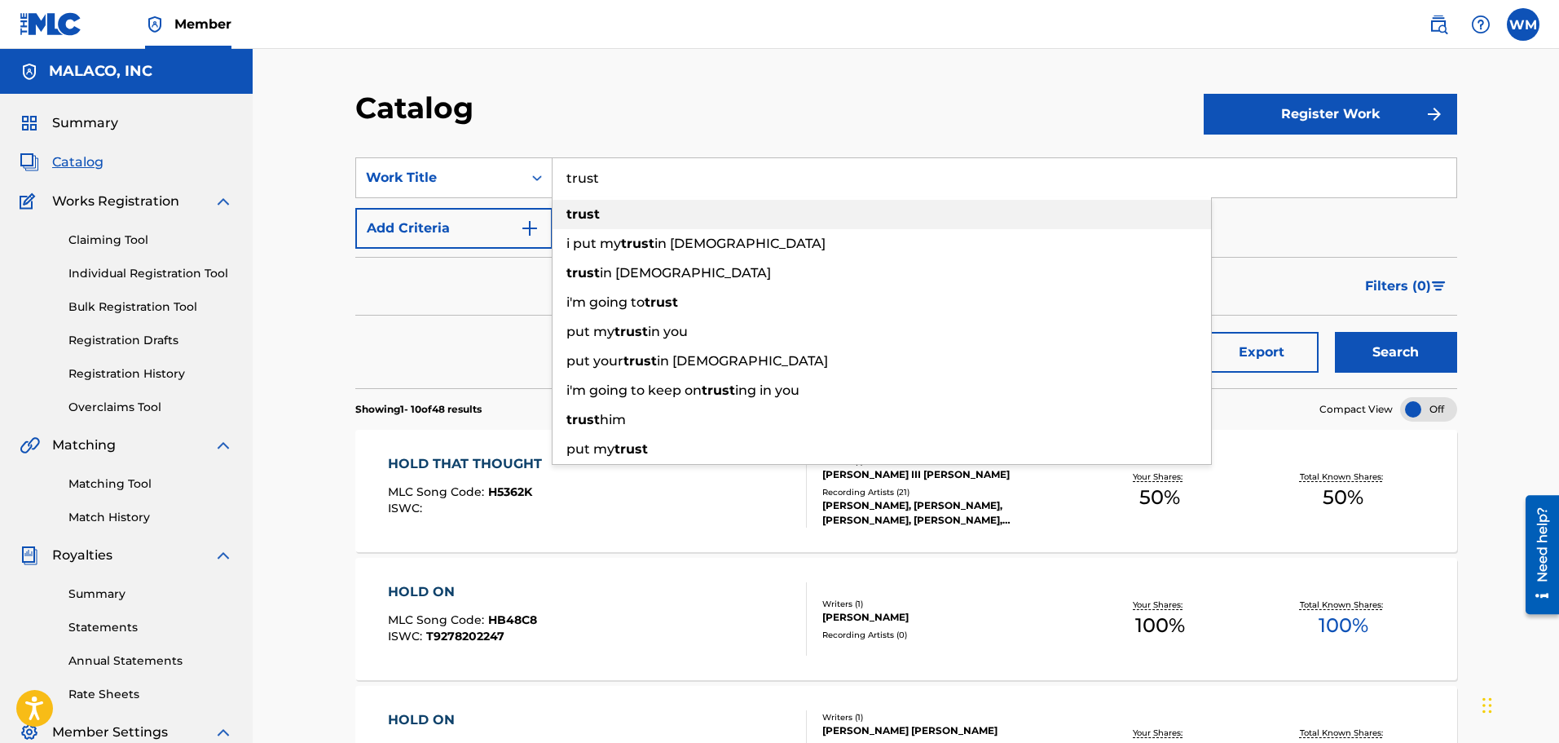
type input "trust"
click at [598, 203] on div "trust" at bounding box center [882, 214] width 659 height 29
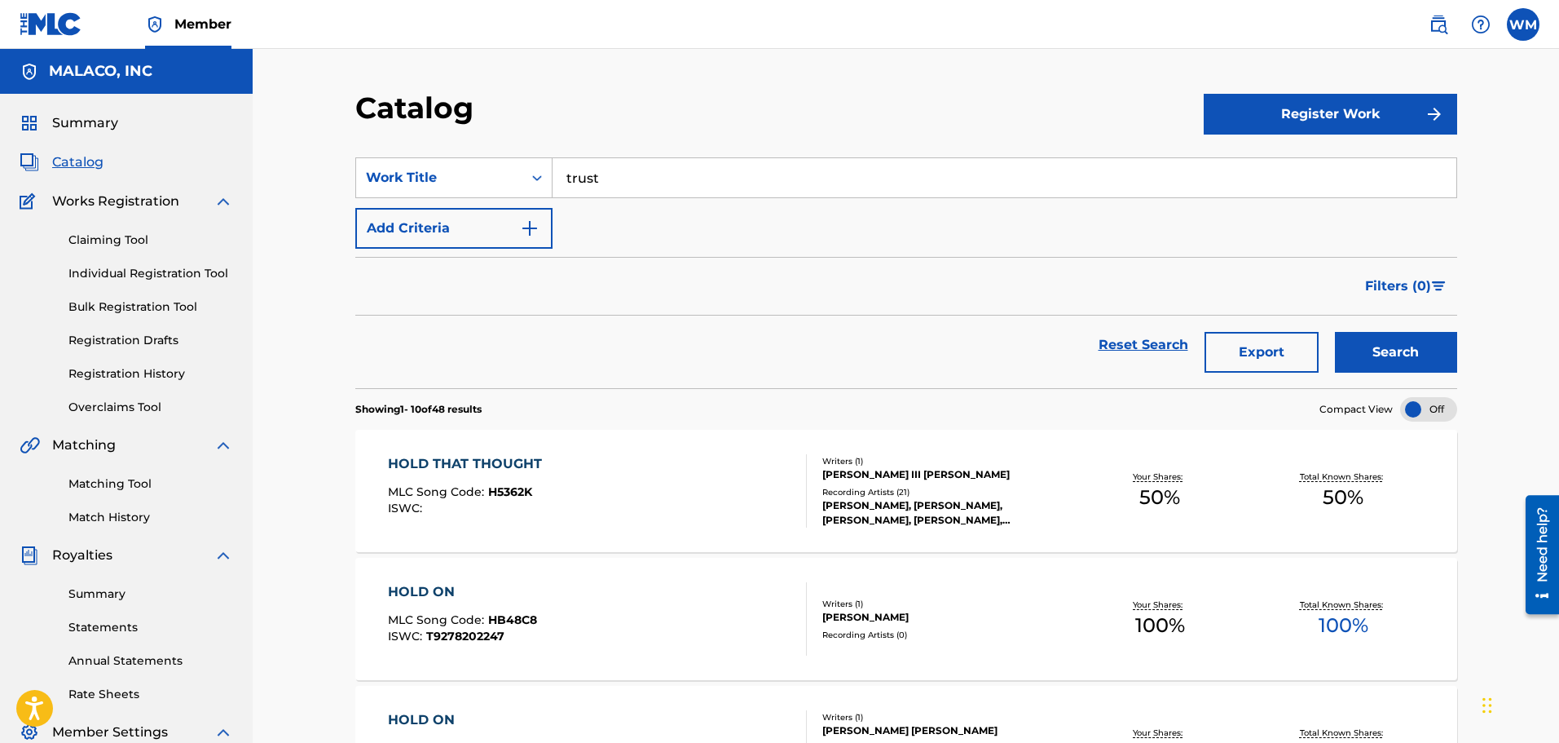
click at [1406, 339] on button "Search" at bounding box center [1396, 352] width 122 height 41
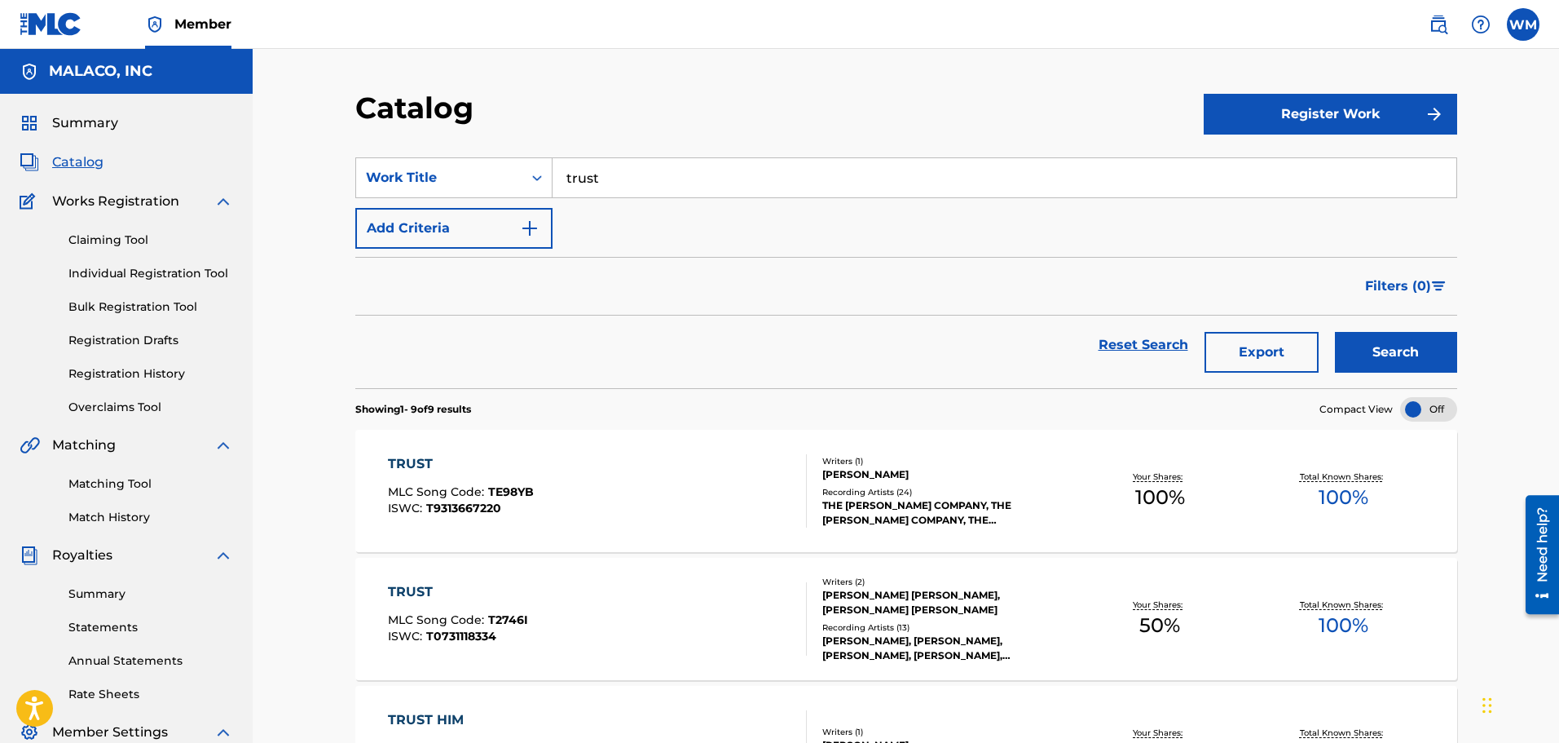
click at [588, 607] on div "TRUST MLC Song Code : T2746I ISWC : T0731118334" at bounding box center [597, 618] width 419 height 73
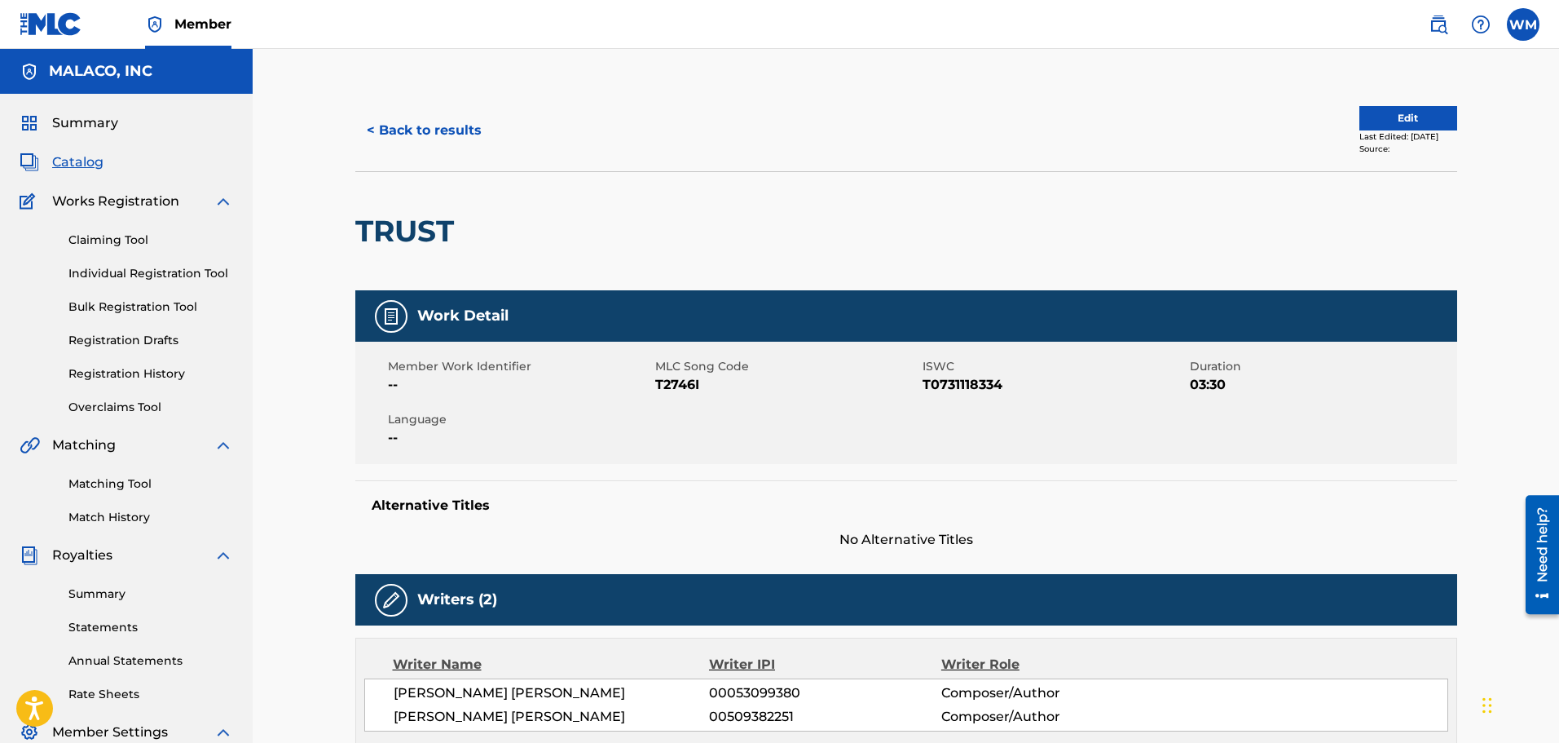
click at [420, 119] on button "< Back to results" at bounding box center [424, 130] width 138 height 41
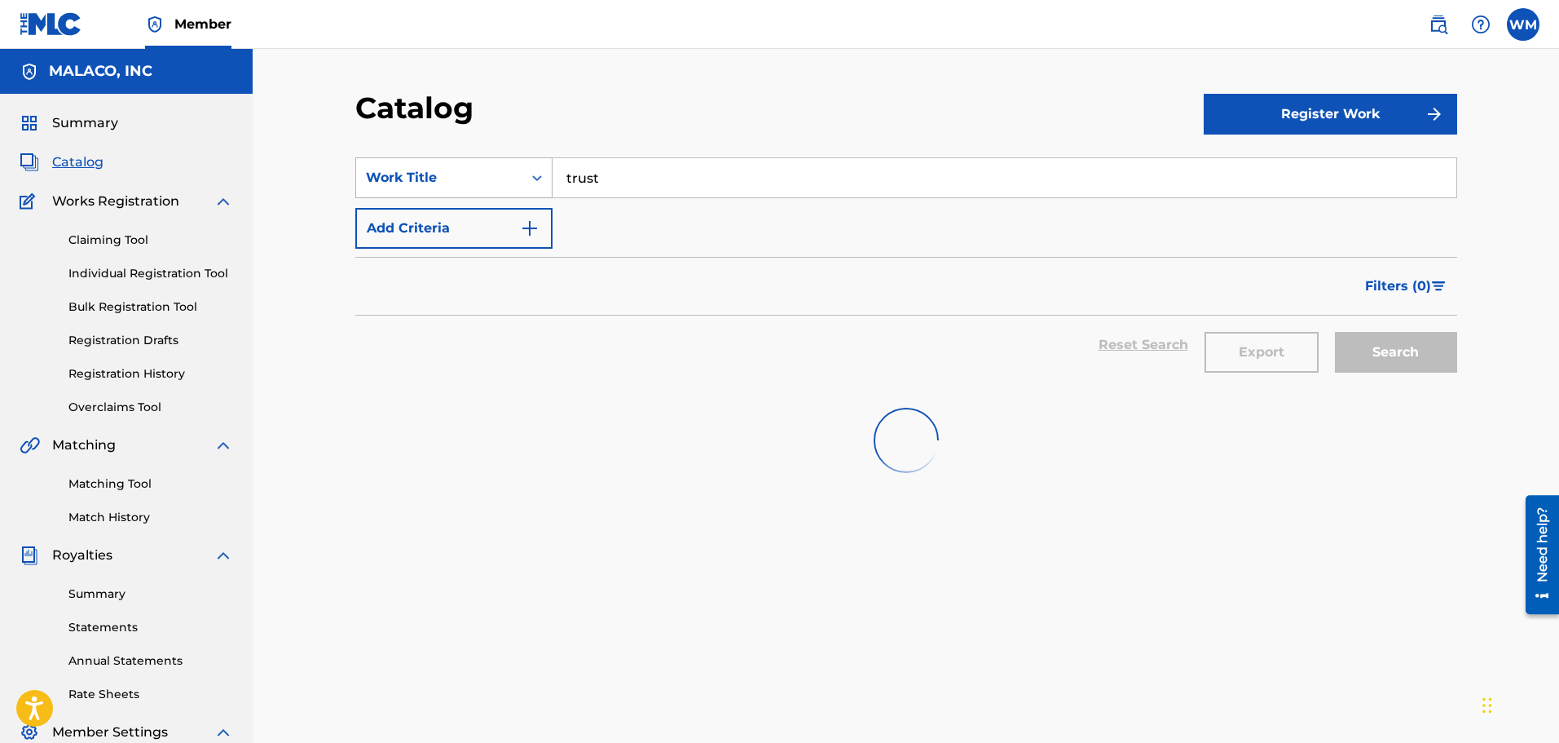
drag, startPoint x: 642, startPoint y: 178, endPoint x: 549, endPoint y: 191, distance: 94.6
click at [562, 188] on input "trust" at bounding box center [1005, 177] width 904 height 39
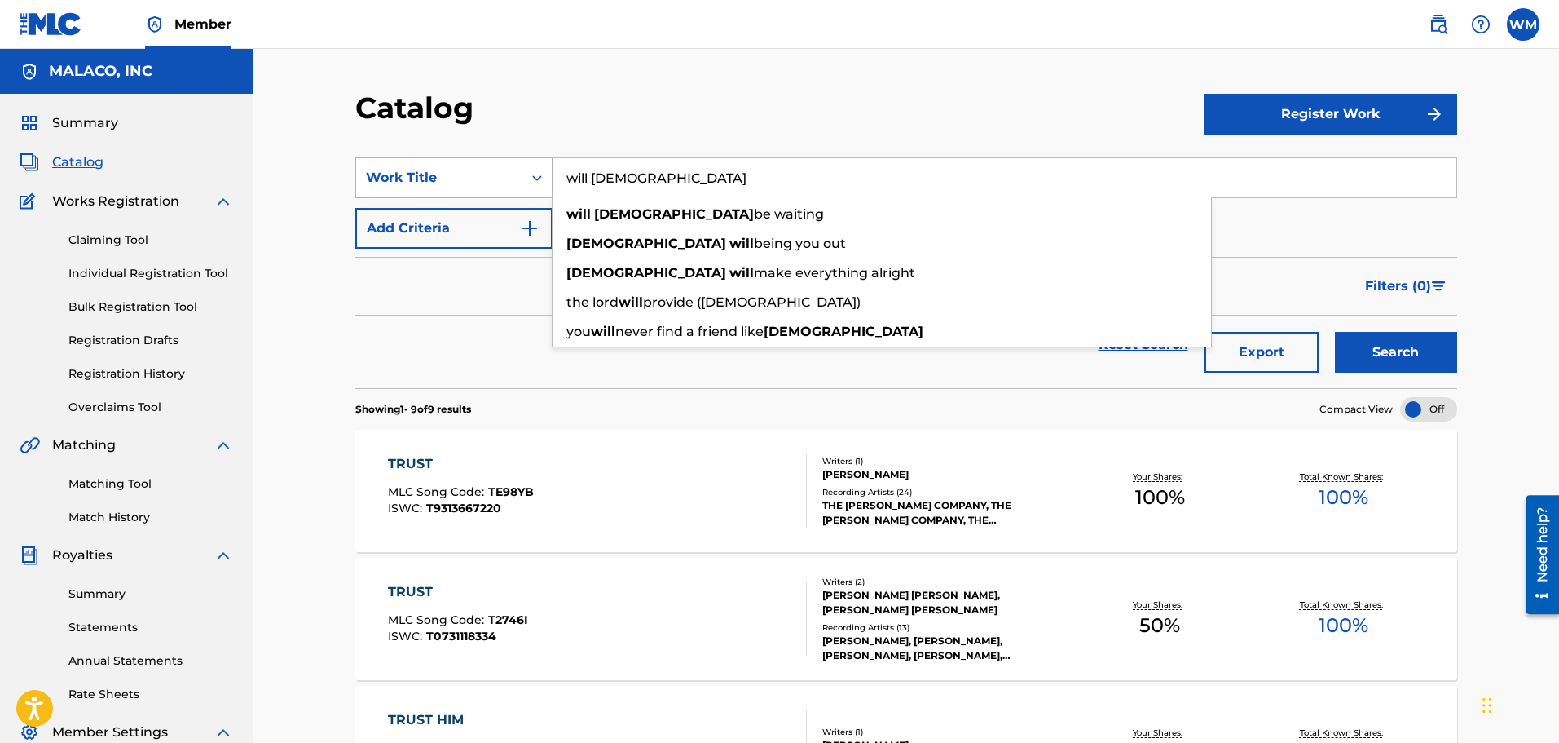
type input "will [DEMOGRAPHIC_DATA]"
click at [1335, 332] on button "Search" at bounding box center [1396, 352] width 122 height 41
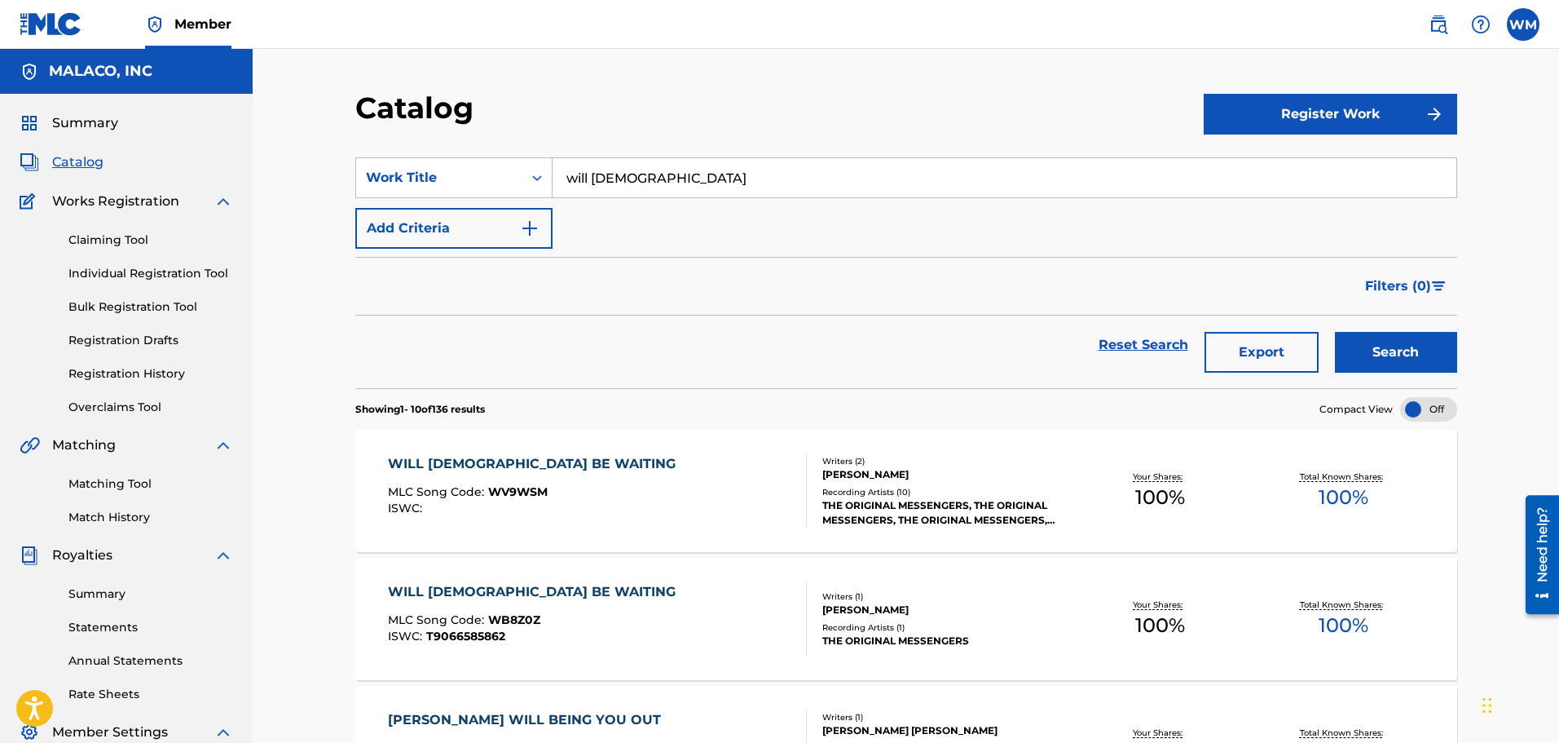
click at [655, 506] on div "WILL [PERSON_NAME] BE WAITING MLC Song Code : WV9WSM ISWC :" at bounding box center [597, 490] width 419 height 73
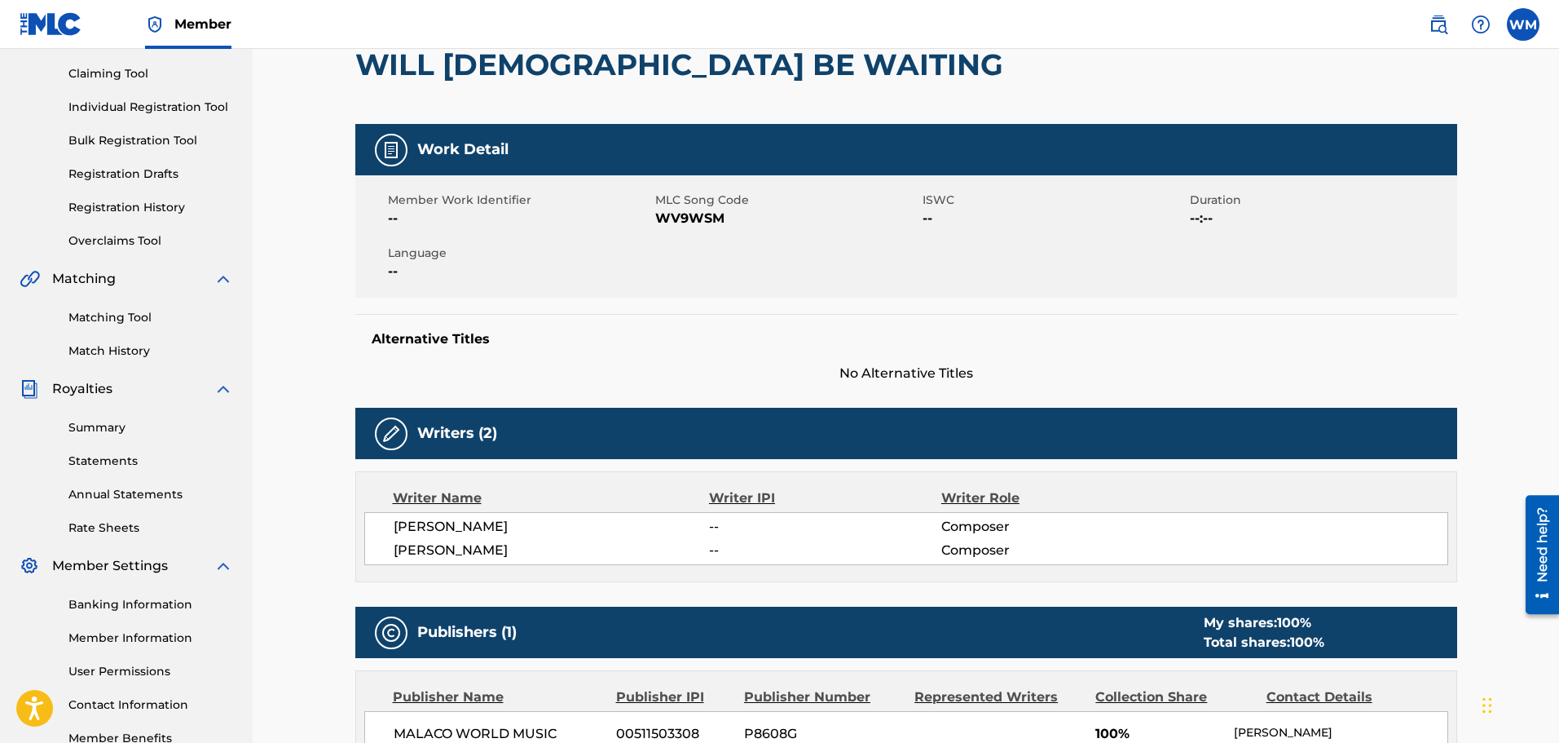
scroll to position [489, 0]
